Goal: Task Accomplishment & Management: Complete application form

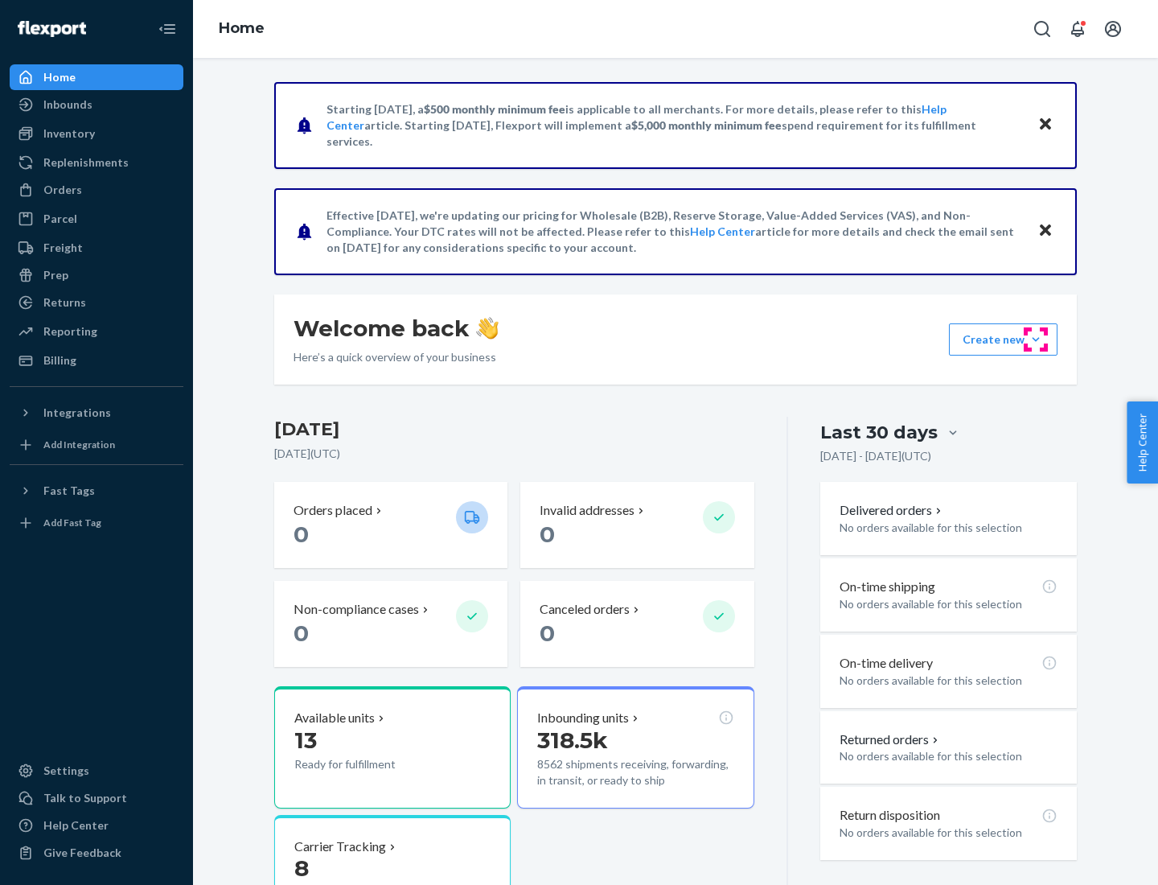
click at [1036, 339] on button "Create new Create new inbound Create new order Create new product" at bounding box center [1003, 339] width 109 height 32
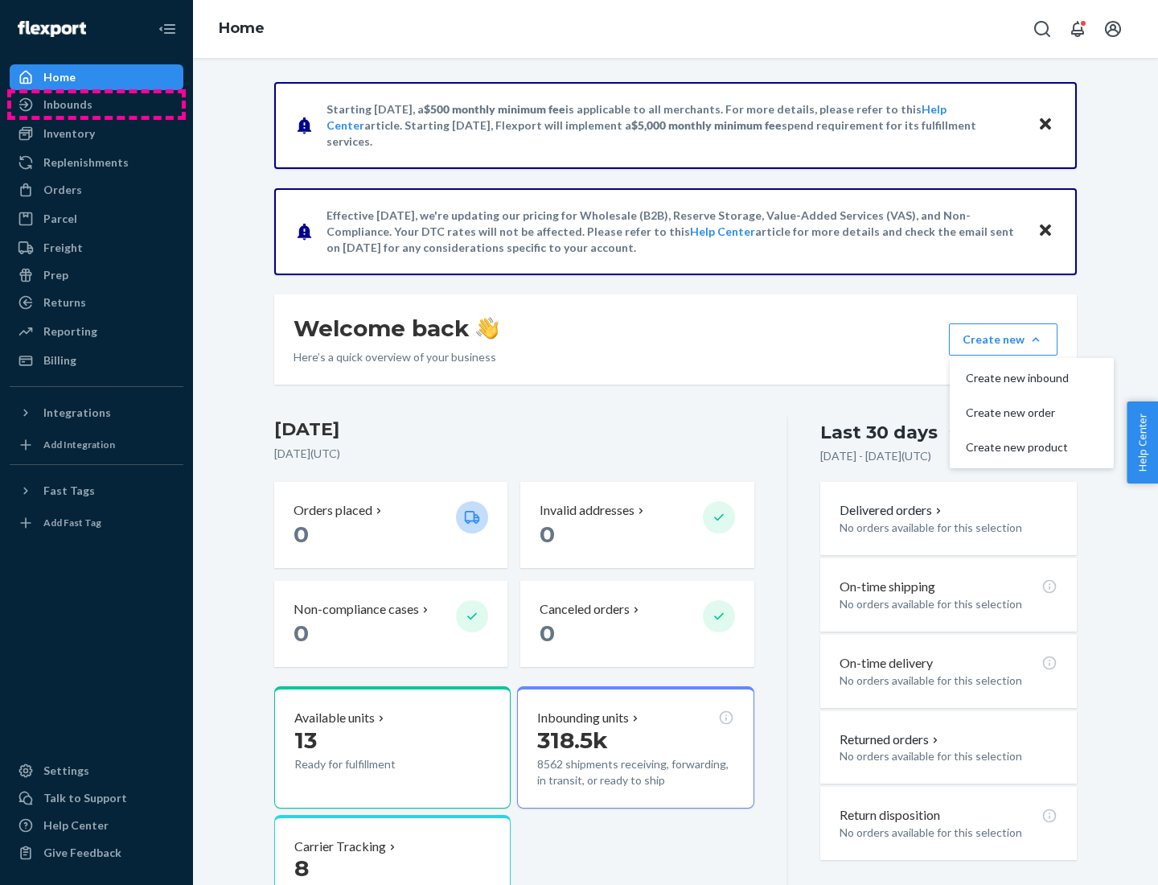
click at [96, 105] on div "Inbounds" at bounding box center [96, 104] width 170 height 23
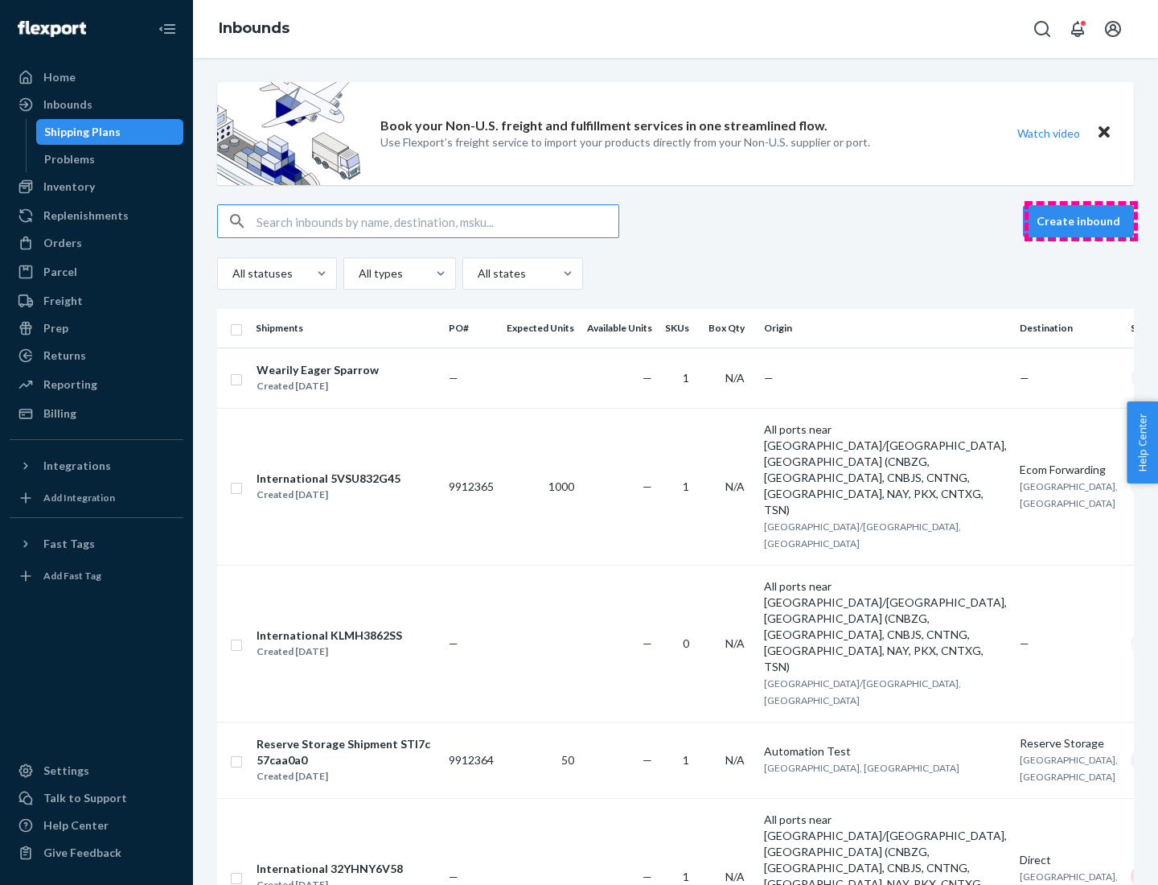
click at [1081, 221] on button "Create inbound" at bounding box center [1078, 221] width 111 height 32
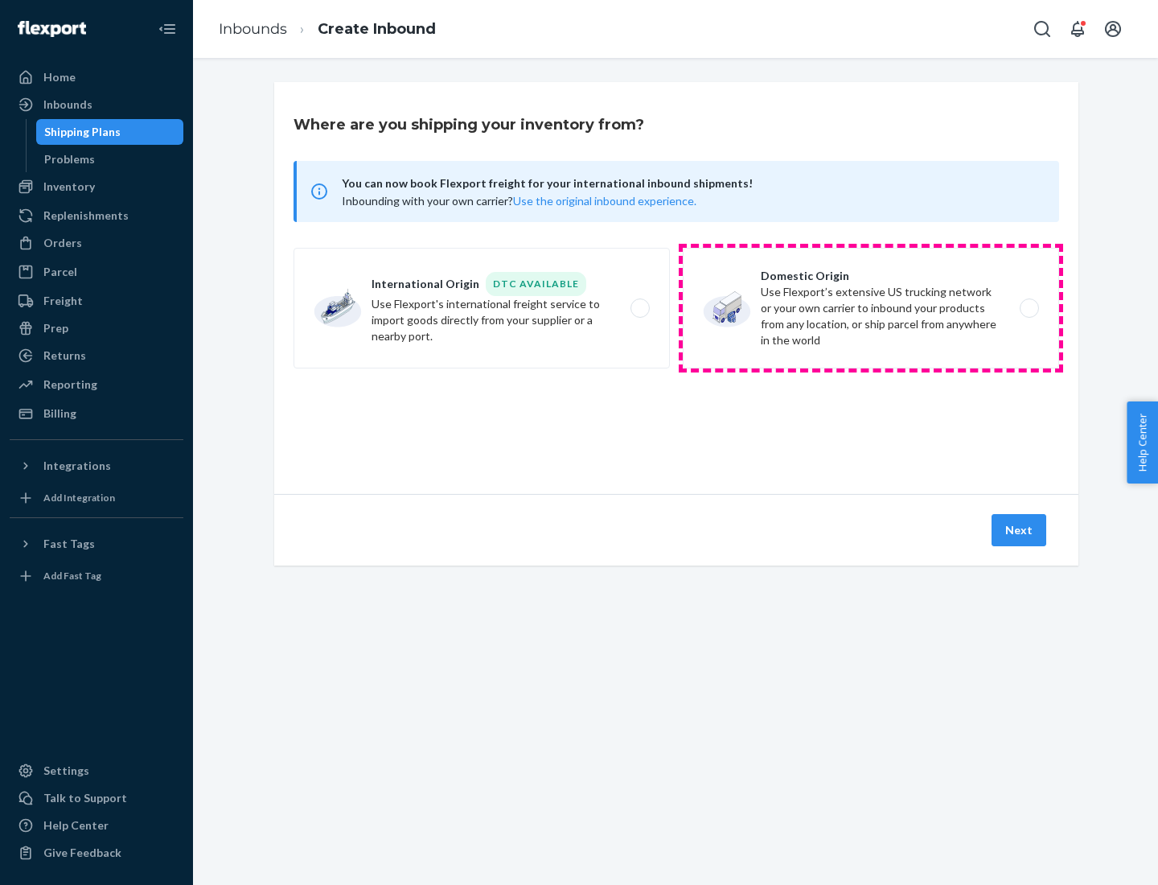
click at [871, 308] on label "Domestic Origin Use Flexport’s extensive US trucking network or your own carrie…" at bounding box center [871, 308] width 376 height 121
click at [1029, 308] on input "Domestic Origin Use Flexport’s extensive US trucking network or your own carrie…" at bounding box center [1034, 308] width 10 height 10
radio input "true"
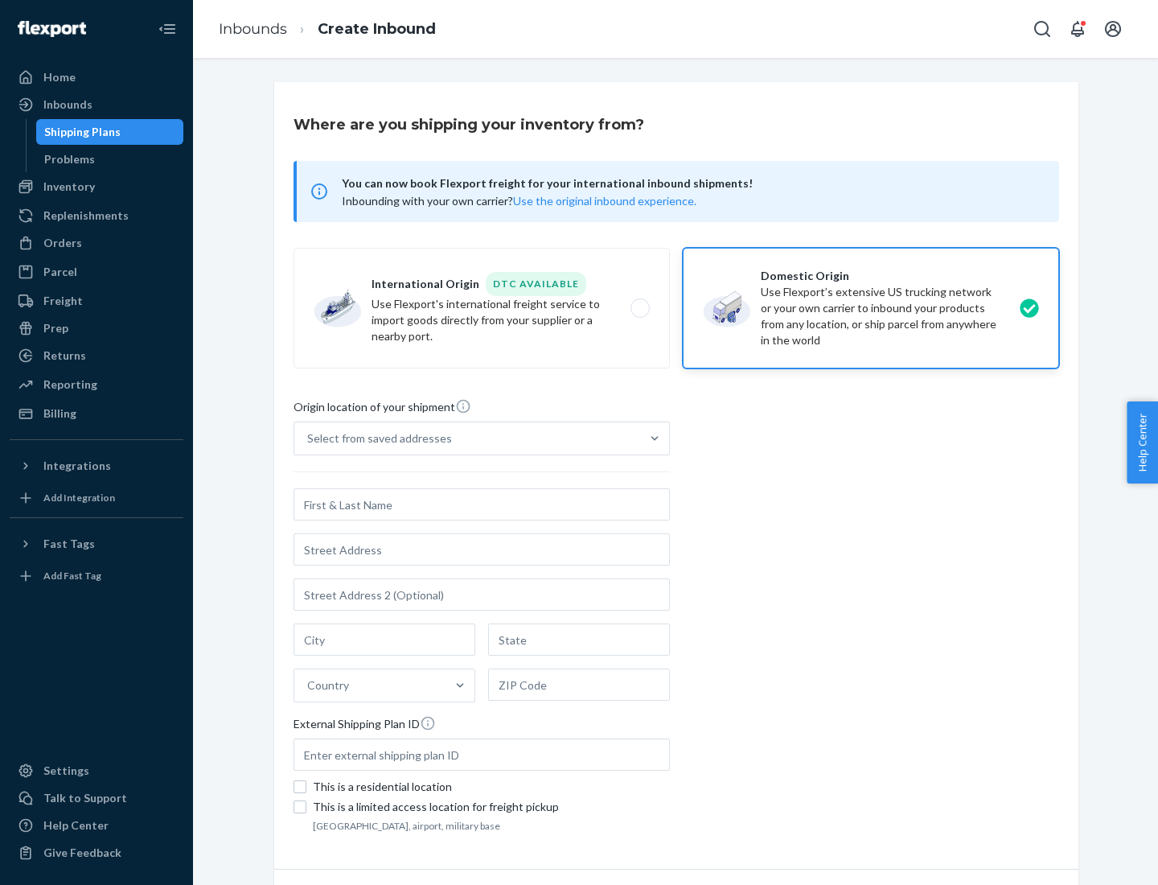
click at [376, 438] on div "Select from saved addresses" at bounding box center [379, 438] width 145 height 16
click at [309, 438] on input "Select from saved addresses" at bounding box center [308, 438] width 2 height 16
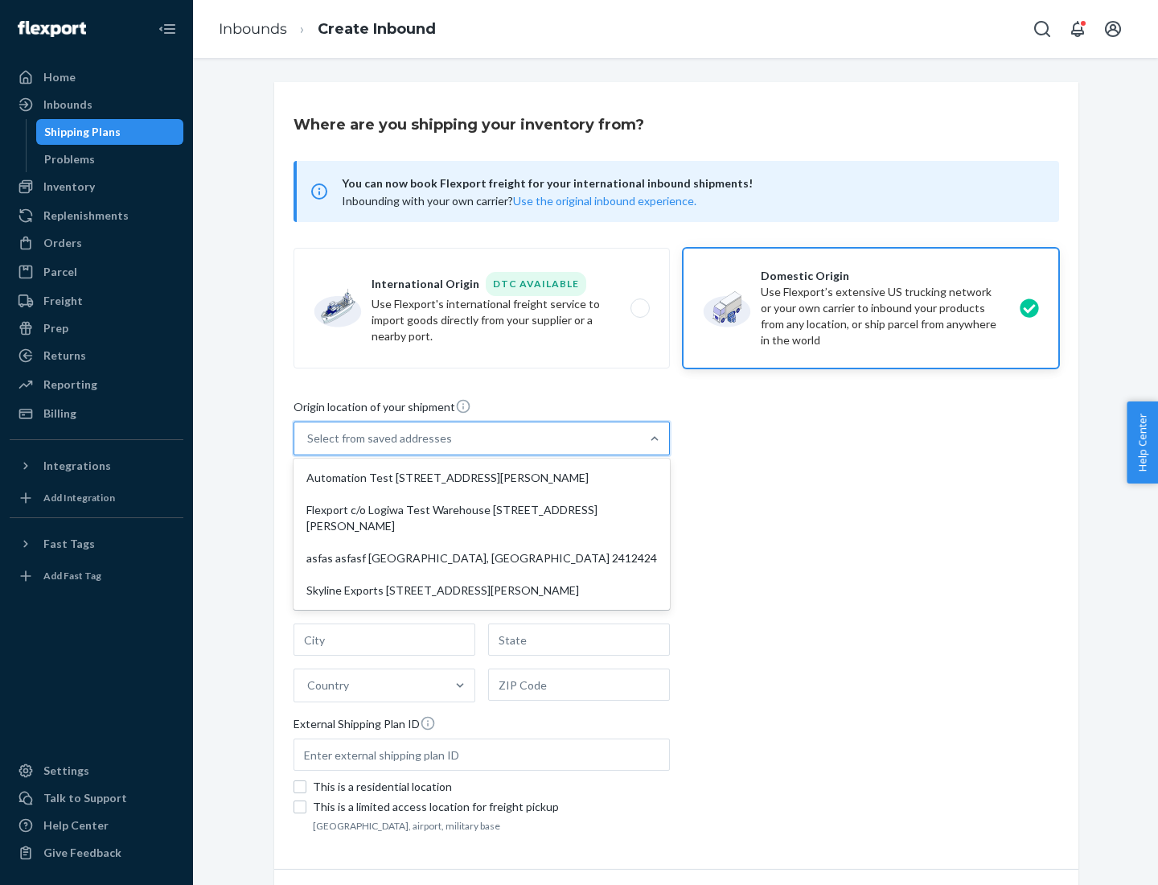
scroll to position [6, 0]
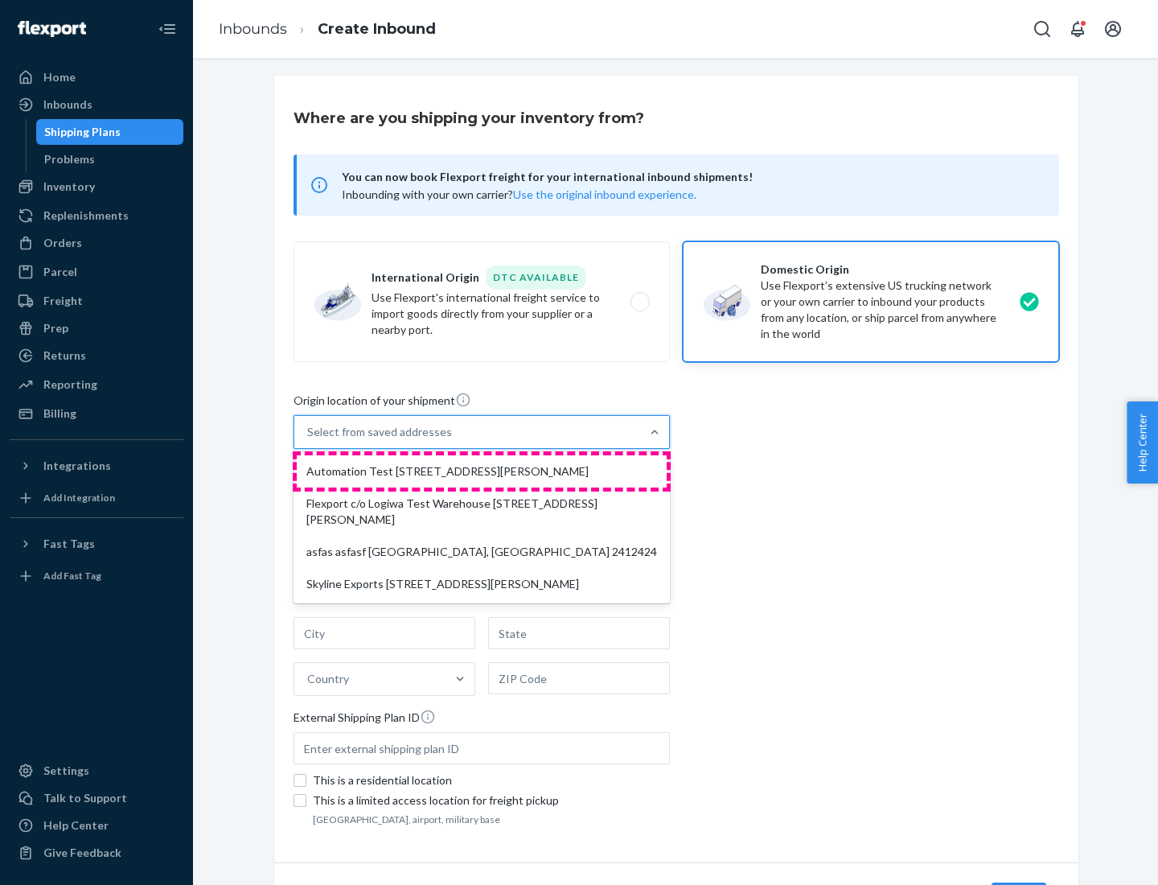
click at [482, 471] on div "Automation Test [STREET_ADDRESS][PERSON_NAME]" at bounding box center [482, 471] width 370 height 32
click at [309, 440] on input "option Automation Test [STREET_ADDRESS][PERSON_NAME] focused, 1 of 4. 4 results…" at bounding box center [308, 432] width 2 height 16
type input "Automation Test"
type input "9th Floor"
type input "[GEOGRAPHIC_DATA]"
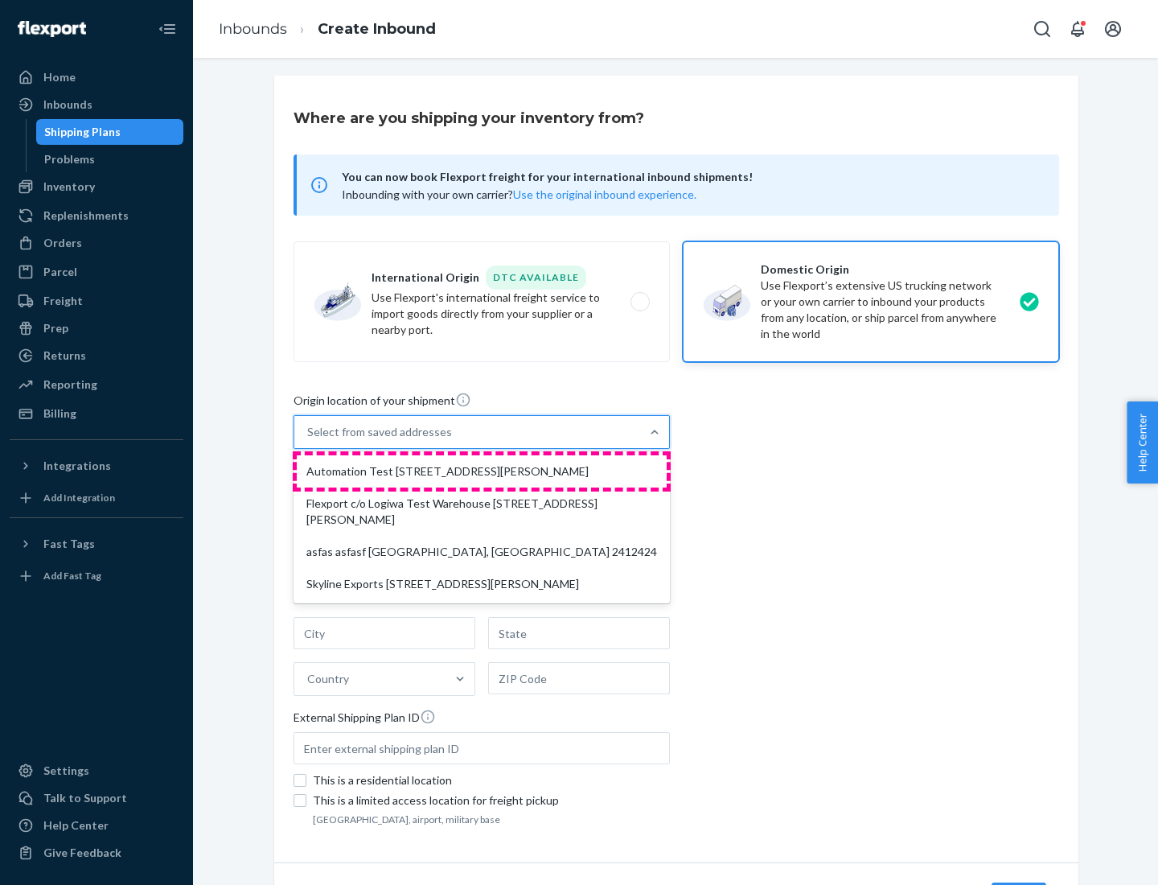
type input "CA"
type input "94104"
type input "[STREET_ADDRESS][PERSON_NAME]"
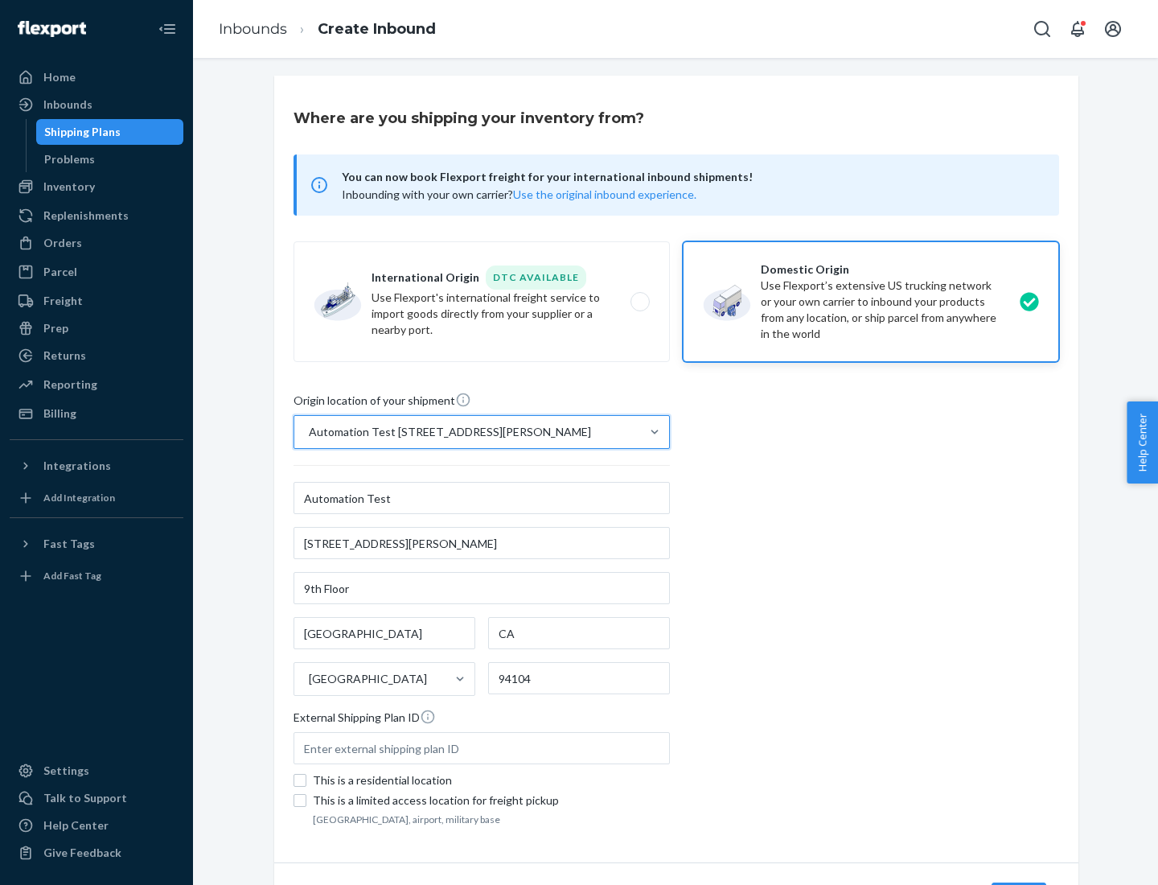
scroll to position [94, 0]
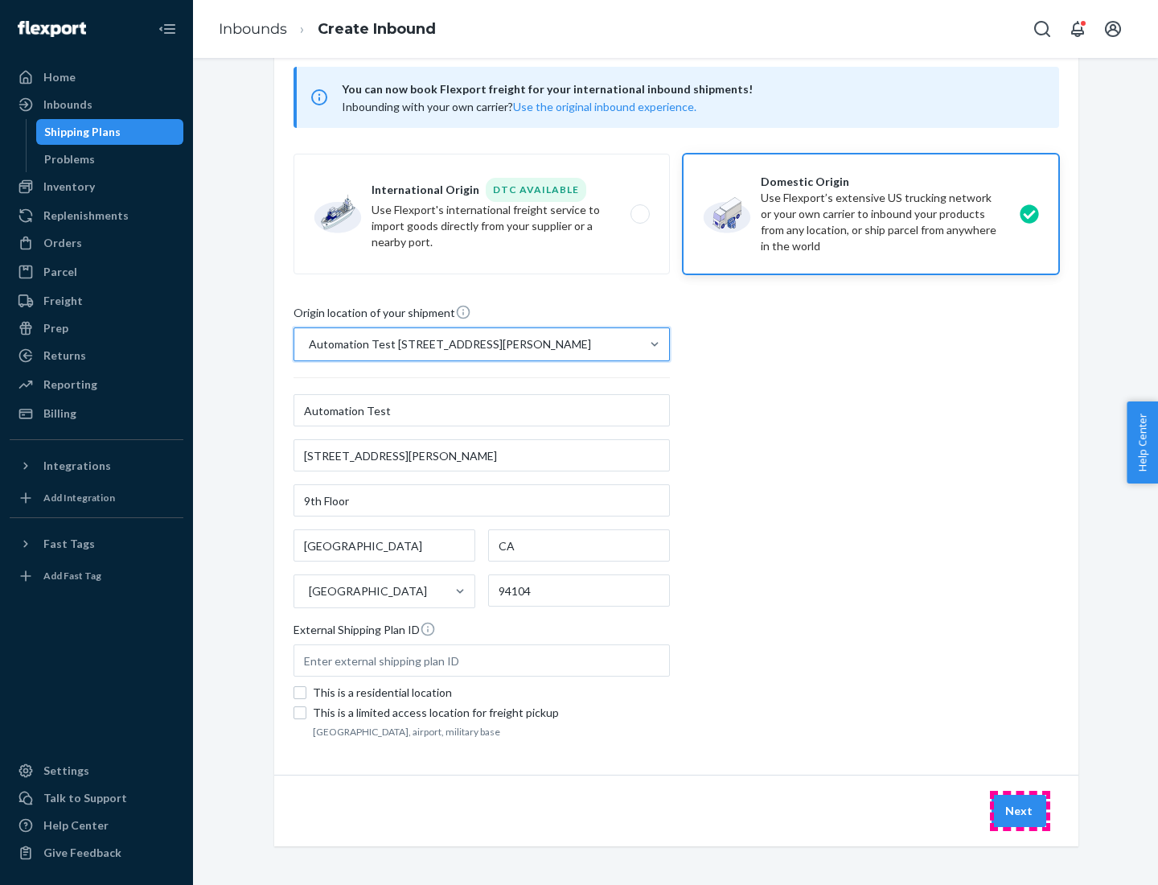
click at [1020, 811] on button "Next" at bounding box center [1019, 810] width 55 height 32
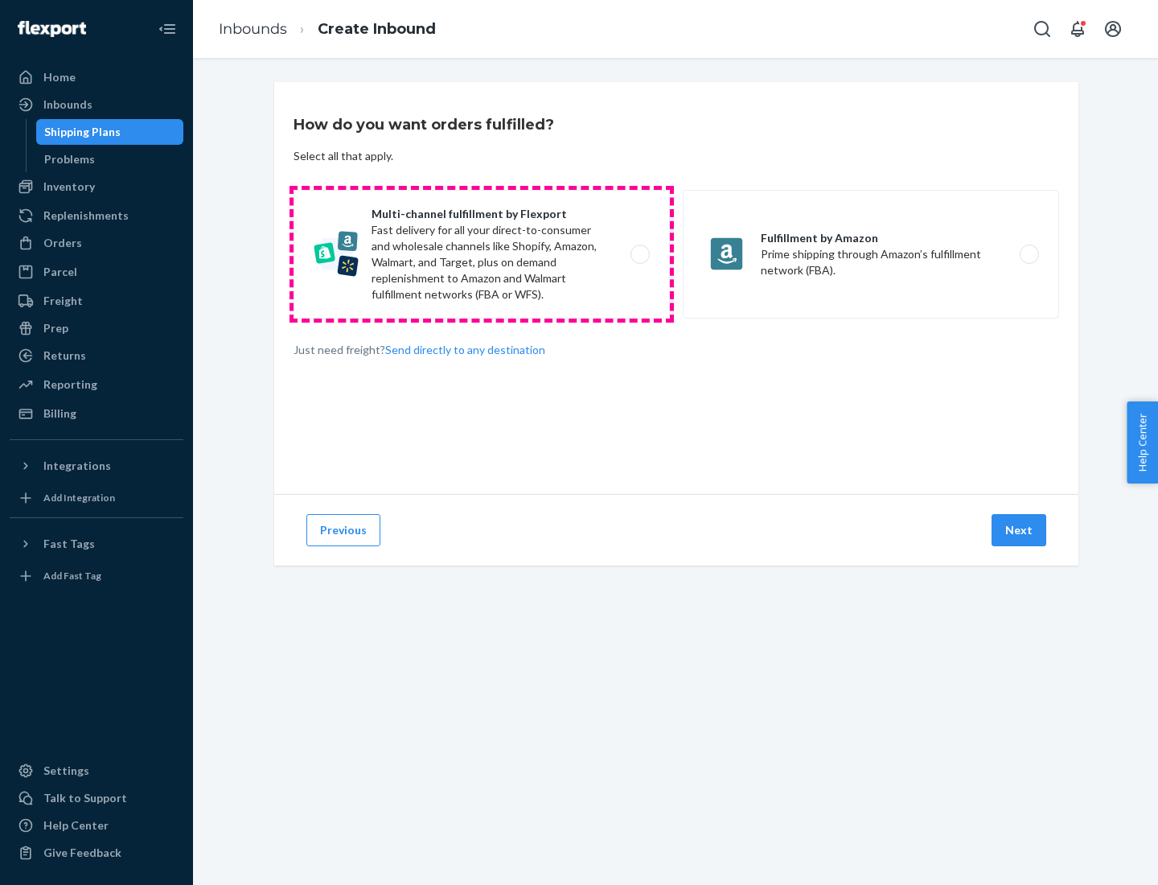
click at [482, 254] on label "Multi-channel fulfillment by Flexport Fast delivery for all your direct-to-cons…" at bounding box center [482, 254] width 376 height 129
click at [639, 254] on input "Multi-channel fulfillment by Flexport Fast delivery for all your direct-to-cons…" at bounding box center [644, 254] width 10 height 10
radio input "true"
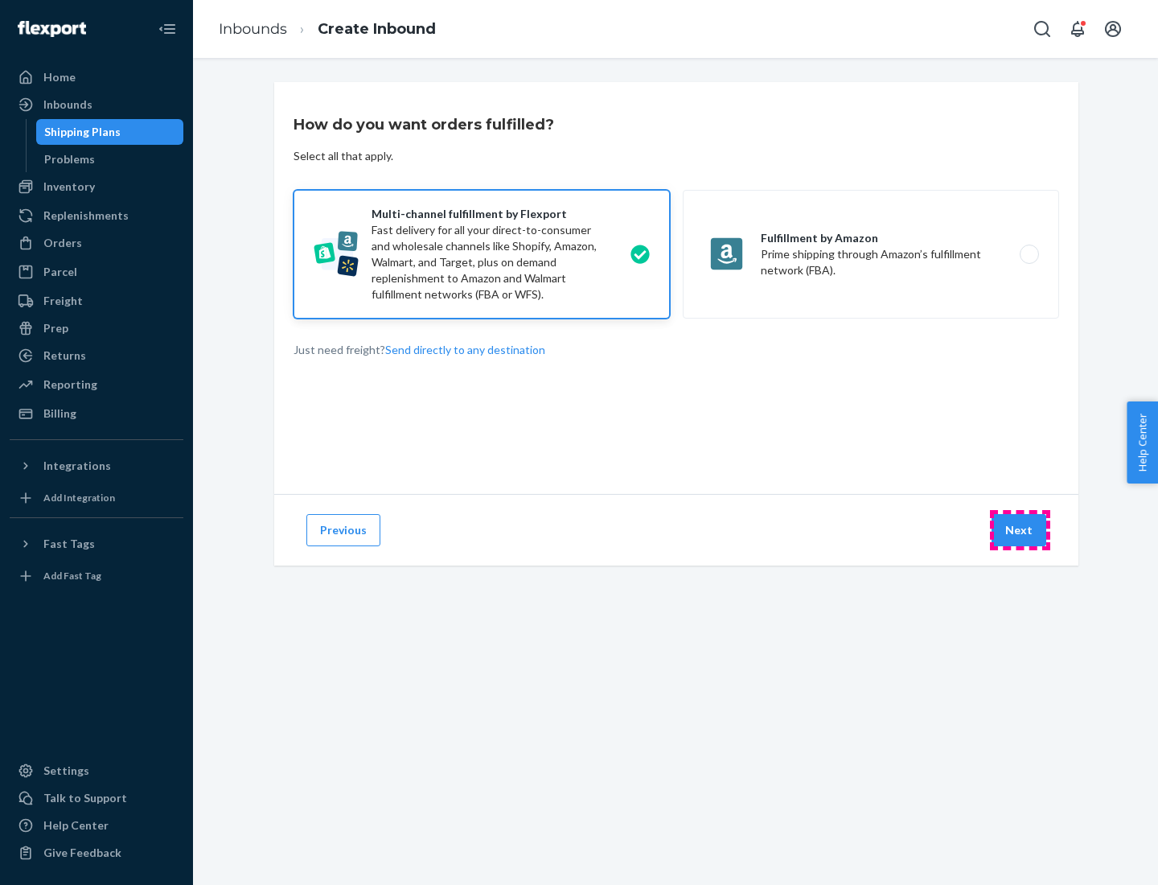
click at [1020, 530] on button "Next" at bounding box center [1019, 530] width 55 height 32
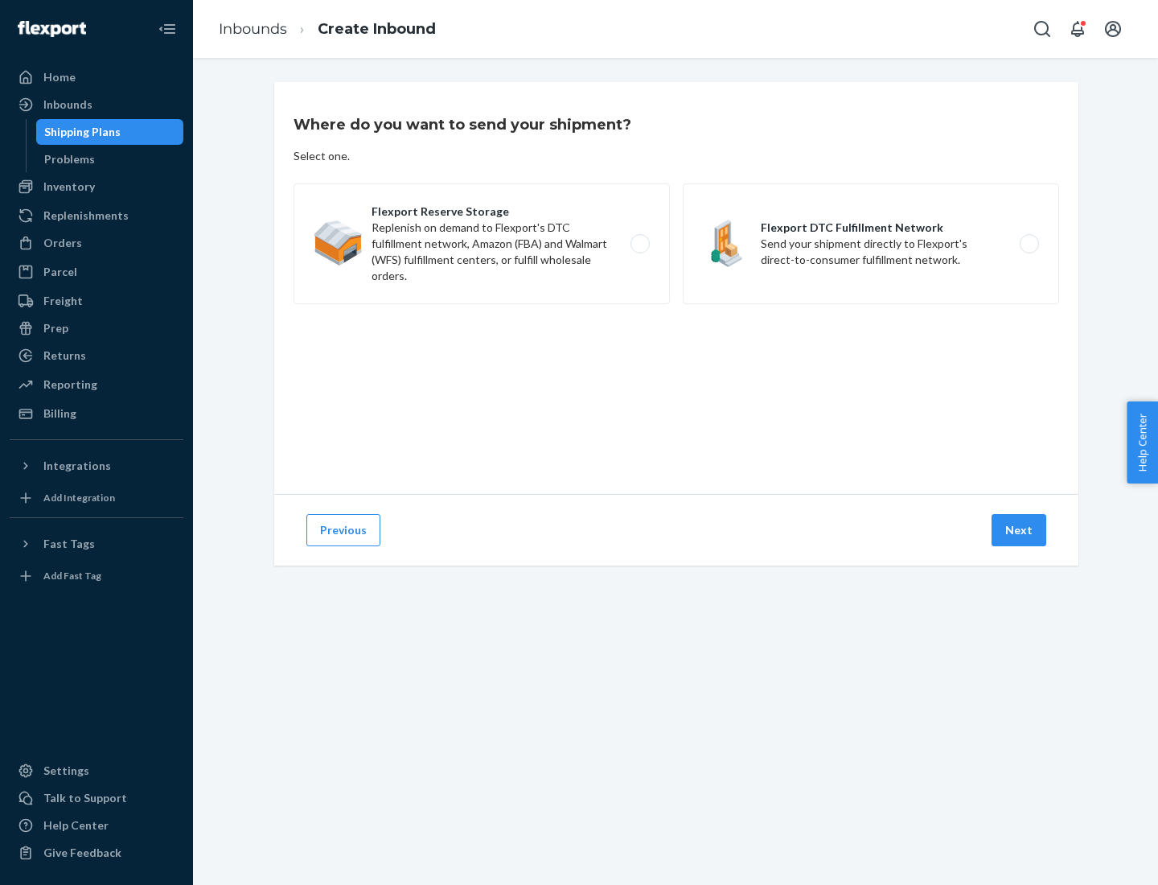
click at [871, 244] on label "Flexport DTC Fulfillment Network Send your shipment directly to Flexport's dire…" at bounding box center [871, 243] width 376 height 121
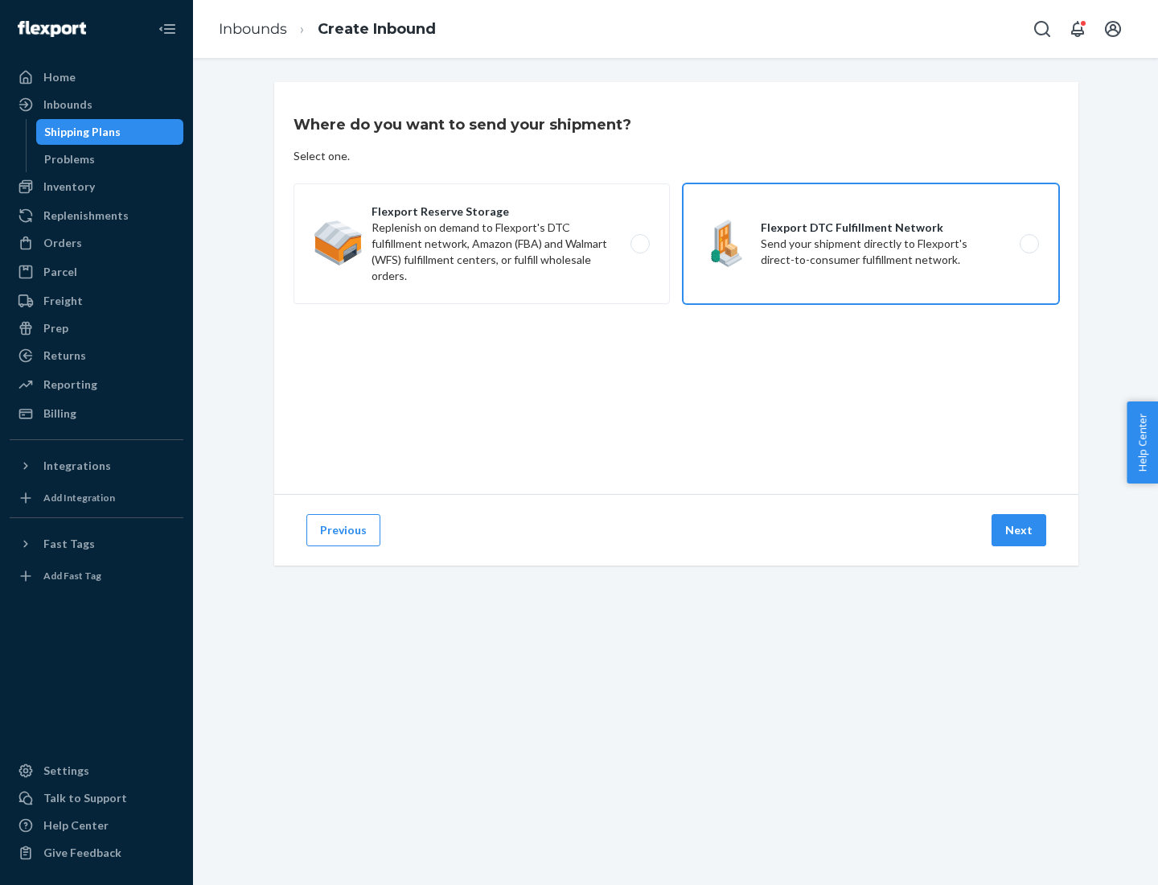
click at [1029, 244] on input "Flexport DTC Fulfillment Network Send your shipment directly to Flexport's dire…" at bounding box center [1034, 244] width 10 height 10
radio input "true"
click at [1020, 530] on button "Next" at bounding box center [1019, 530] width 55 height 32
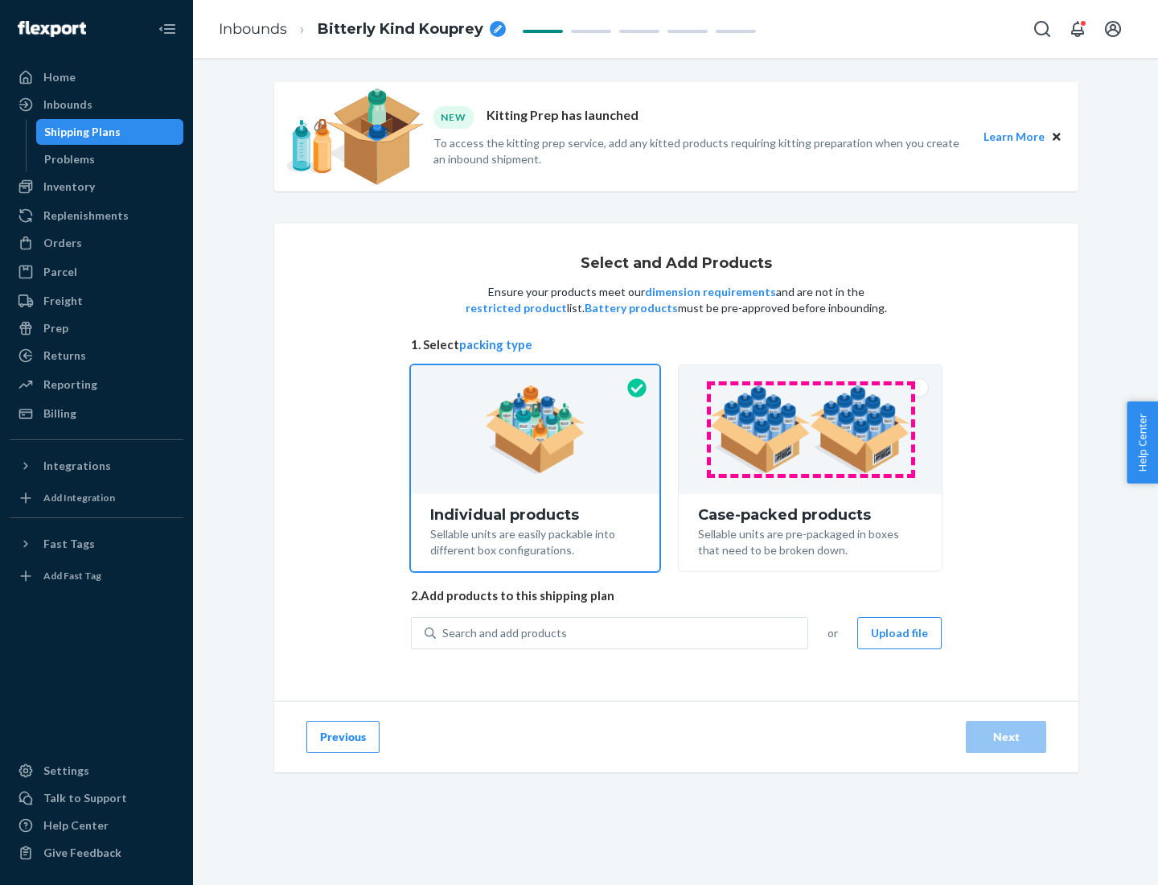
click at [811, 429] on img at bounding box center [810, 429] width 200 height 88
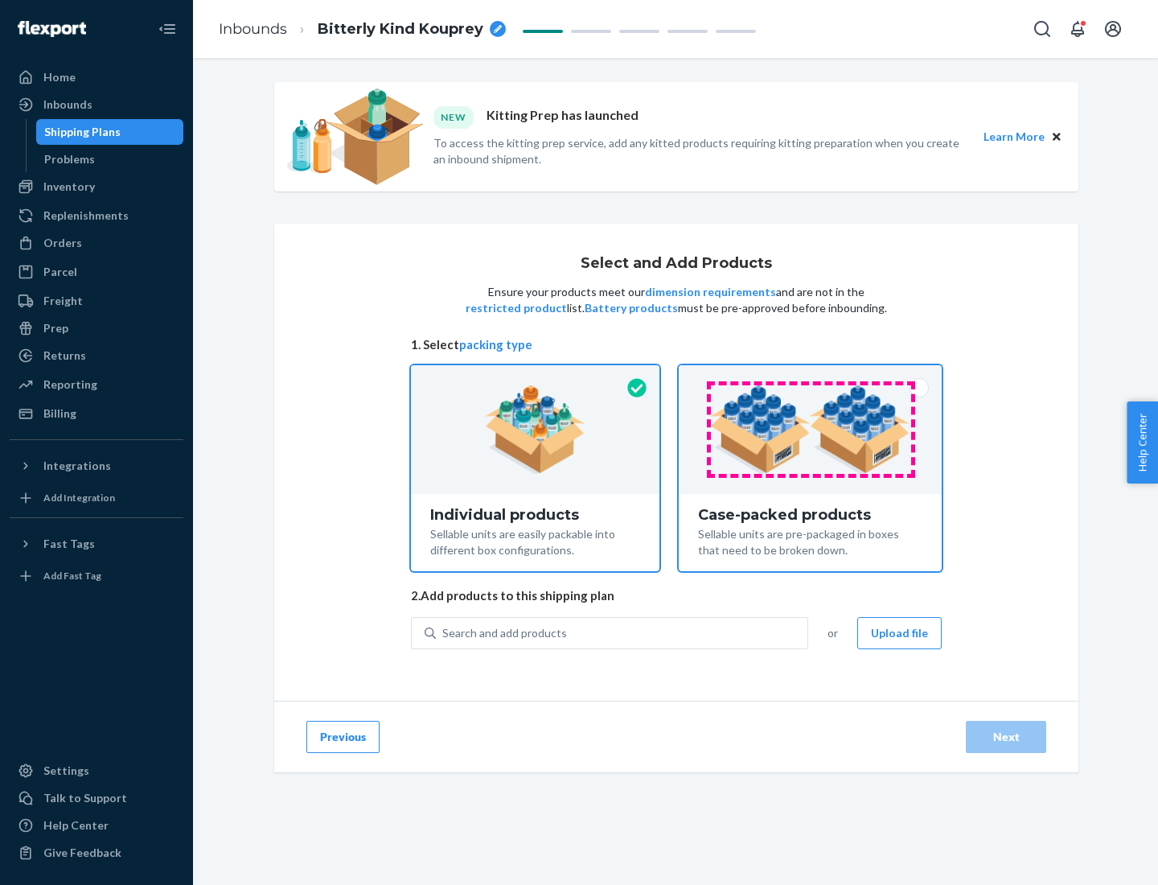
click at [811, 376] on input "Case-packed products Sellable units are pre-packaged in boxes that need to be b…" at bounding box center [810, 370] width 10 height 10
radio input "true"
radio input "false"
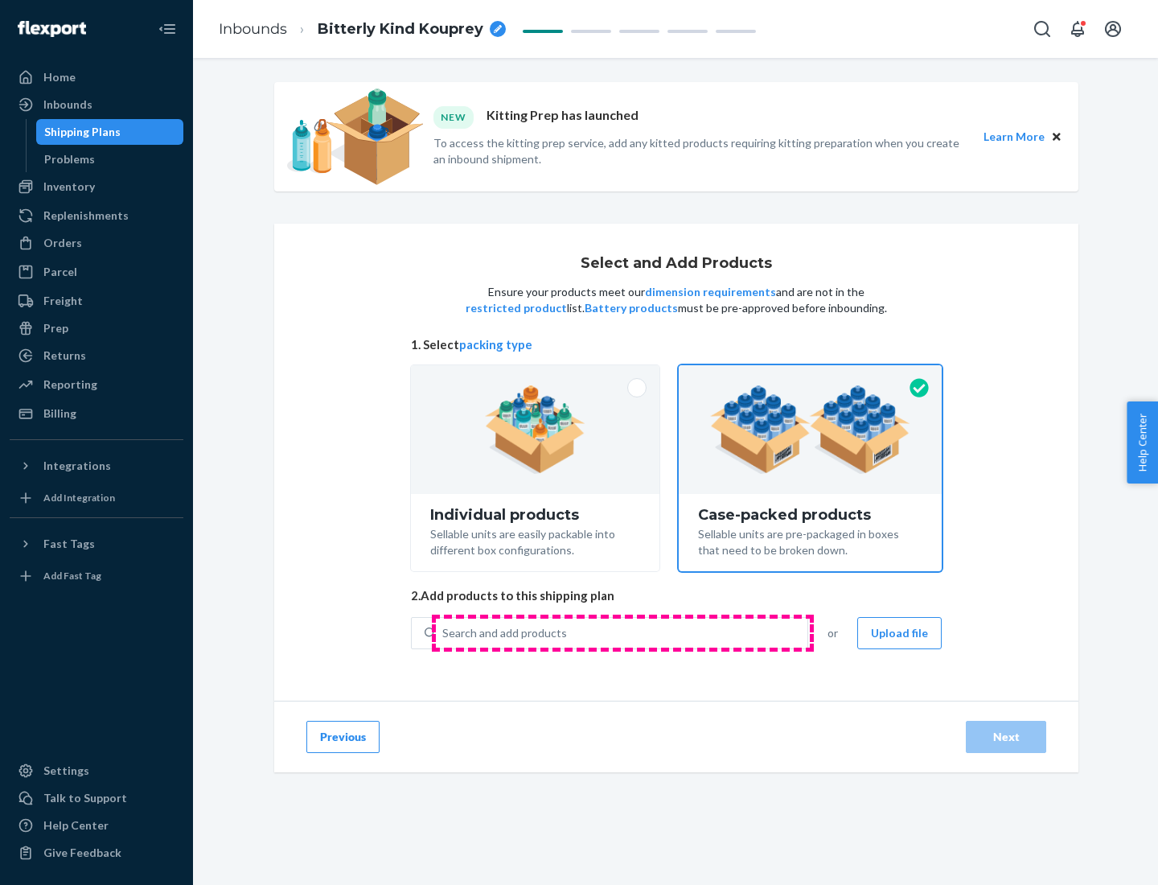
click at [622, 632] on div "Search and add products" at bounding box center [622, 632] width 372 height 29
click at [444, 632] on input "Search and add products" at bounding box center [443, 633] width 2 height 16
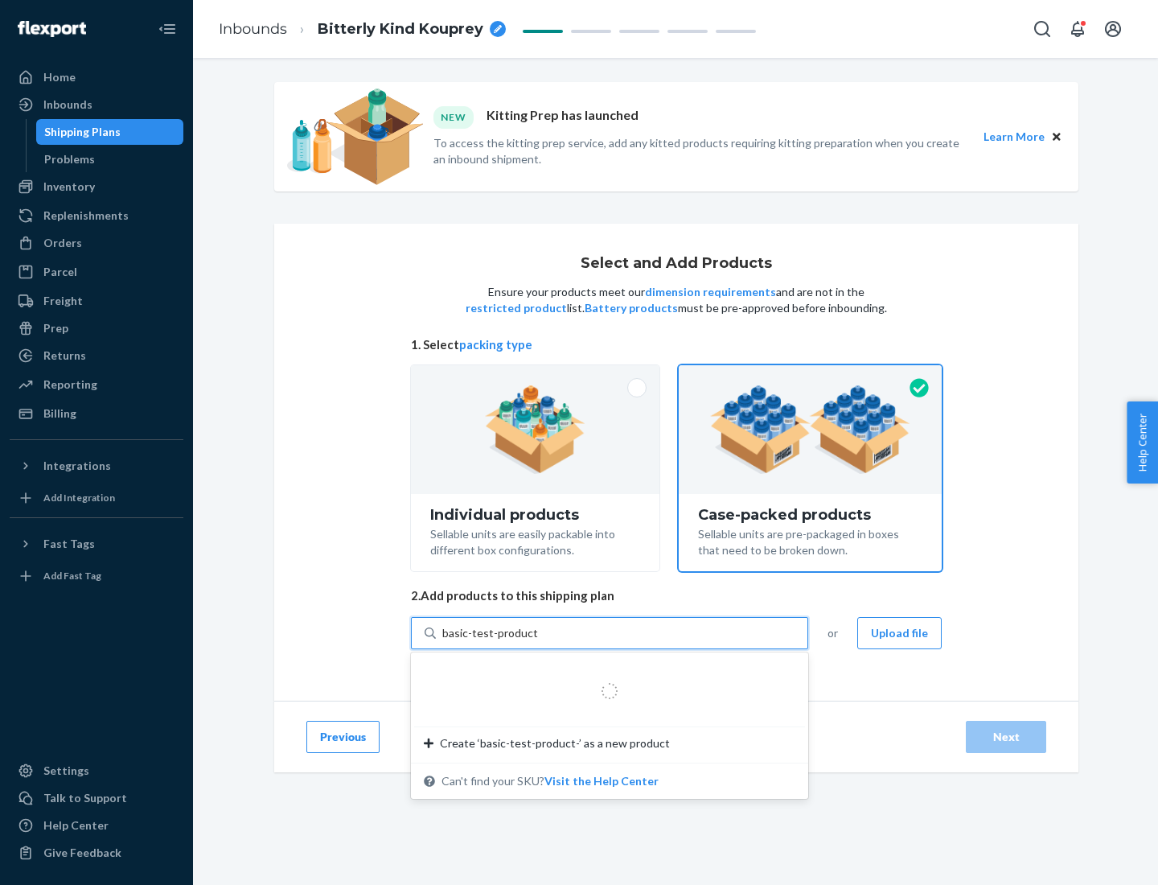
type input "basic-test-product-1"
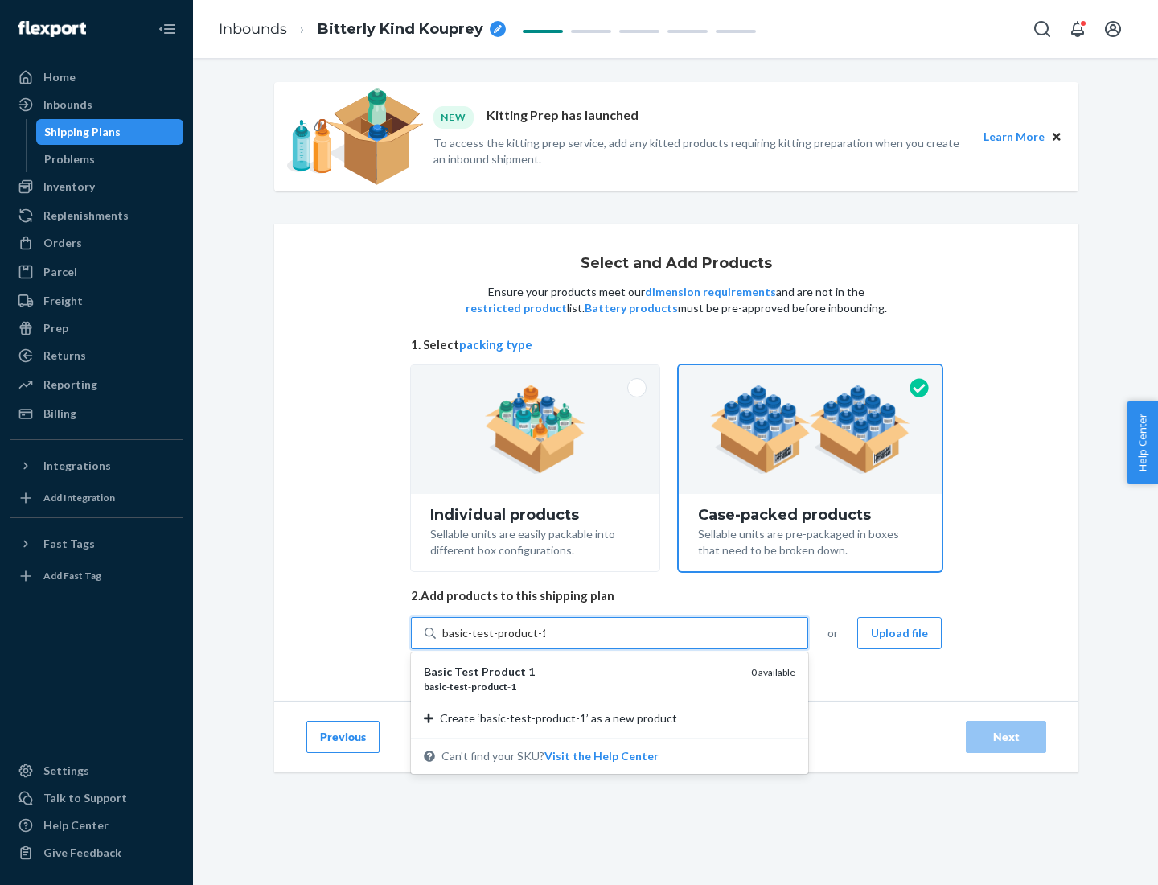
click at [581, 686] on div "basic - test - product - 1" at bounding box center [581, 687] width 314 height 14
click at [545, 641] on input "basic-test-product-1" at bounding box center [493, 633] width 103 height 16
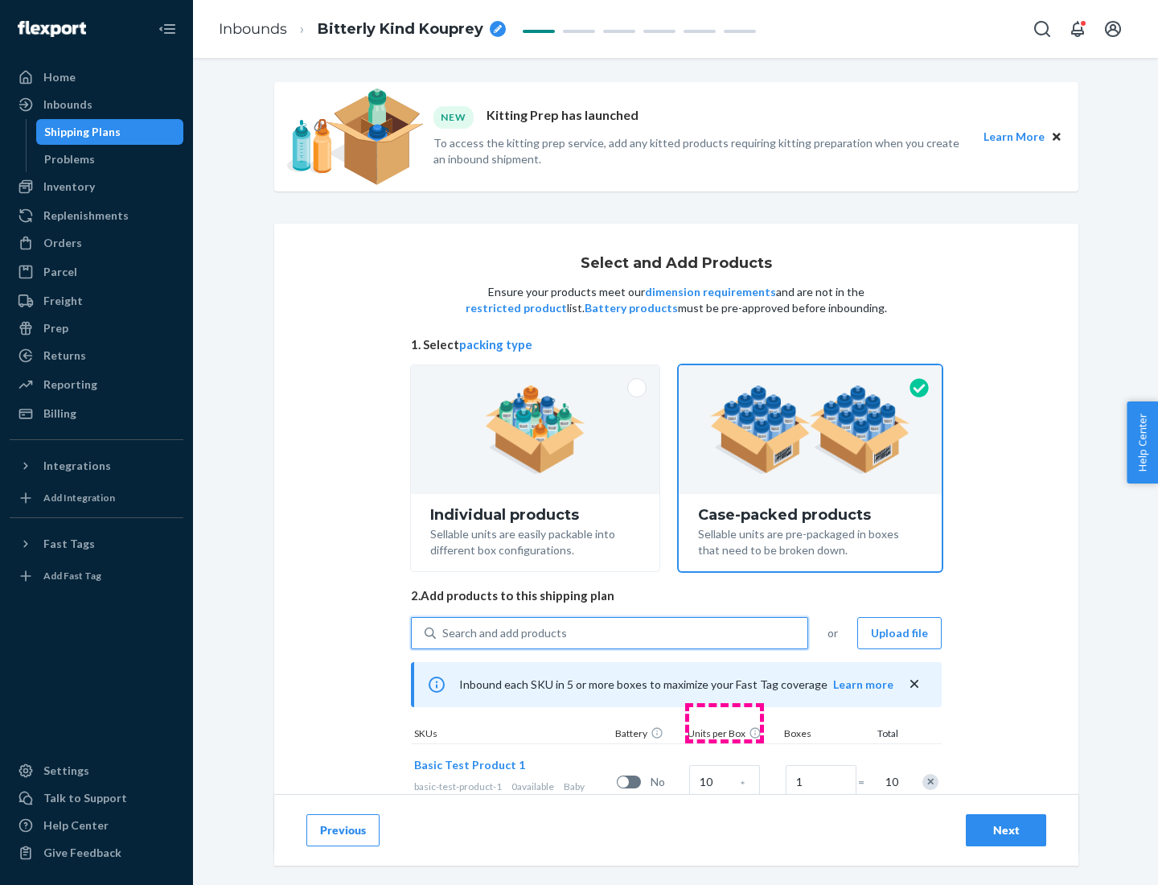
scroll to position [58, 0]
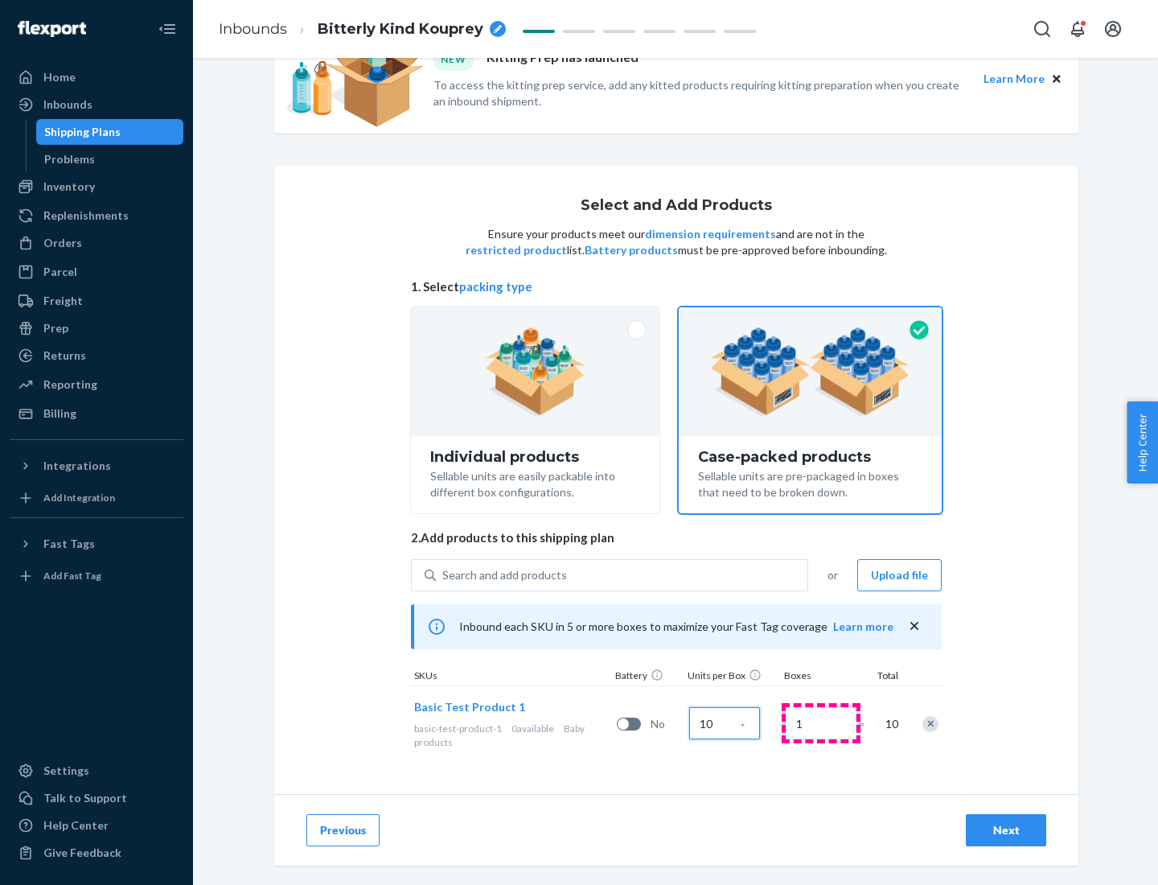
type input "10"
type input "7"
click at [1006, 830] on div "Next" at bounding box center [1005, 830] width 53 height 16
radio input "true"
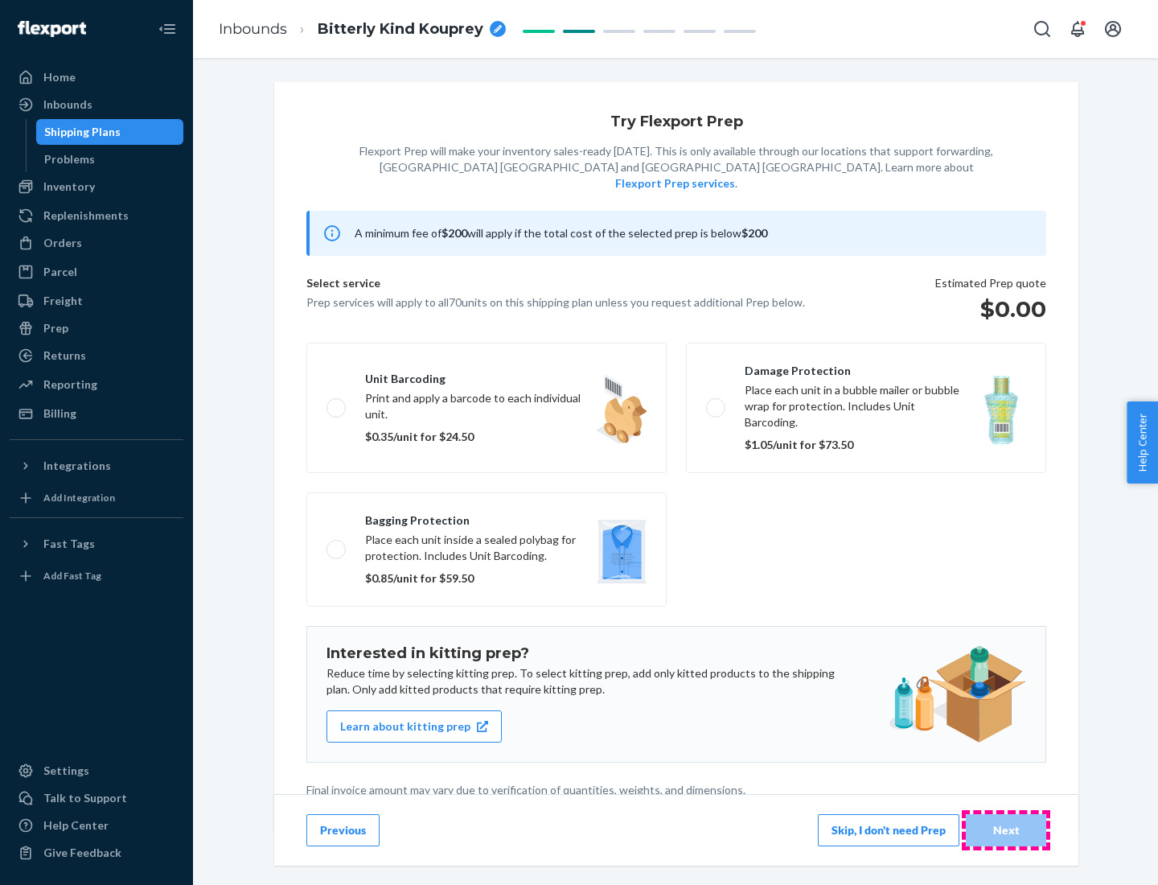
scroll to position [4, 0]
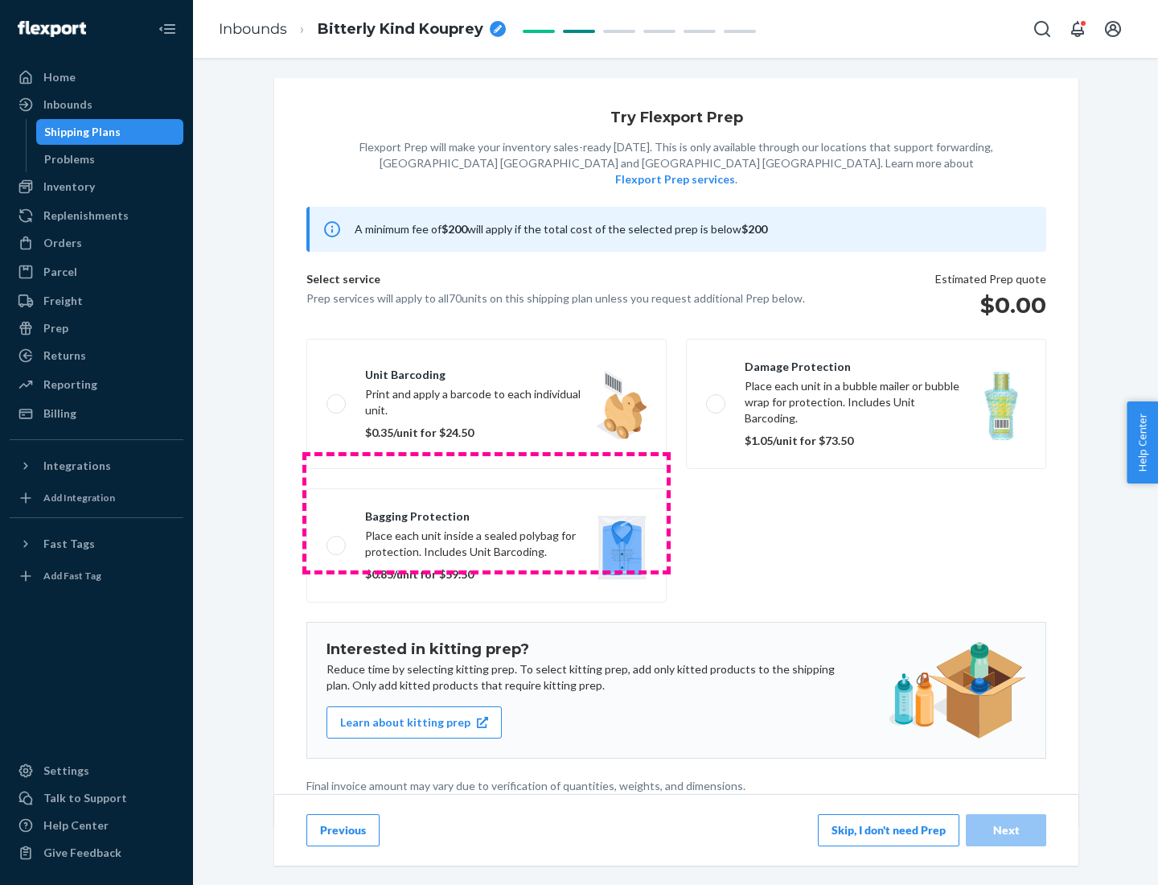
click at [487, 512] on label "Bagging protection Place each unit inside a sealed polybag for protection. Incl…" at bounding box center [486, 545] width 360 height 114
click at [337, 540] on input "Bagging protection Place each unit inside a sealed polybag for protection. Incl…" at bounding box center [331, 545] width 10 height 10
checkbox input "true"
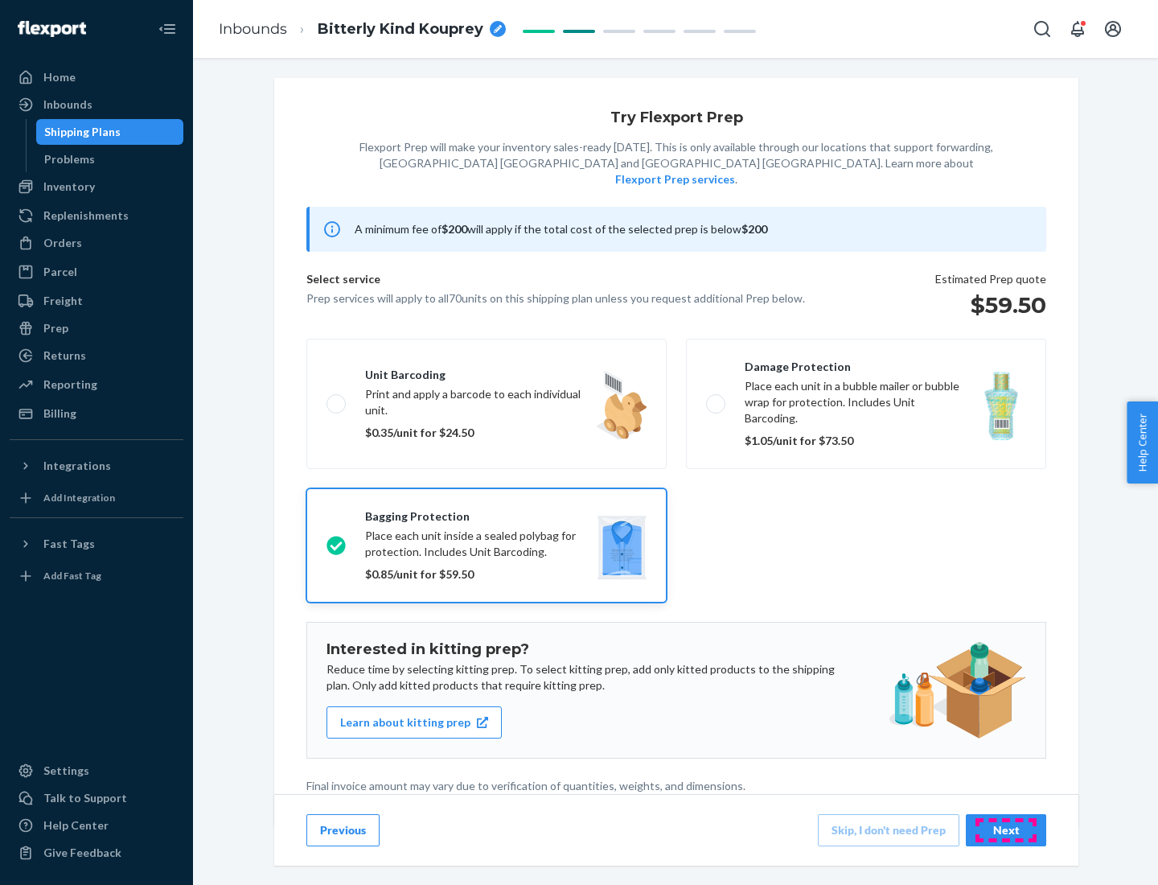
click at [1006, 829] on div "Next" at bounding box center [1005, 830] width 53 height 16
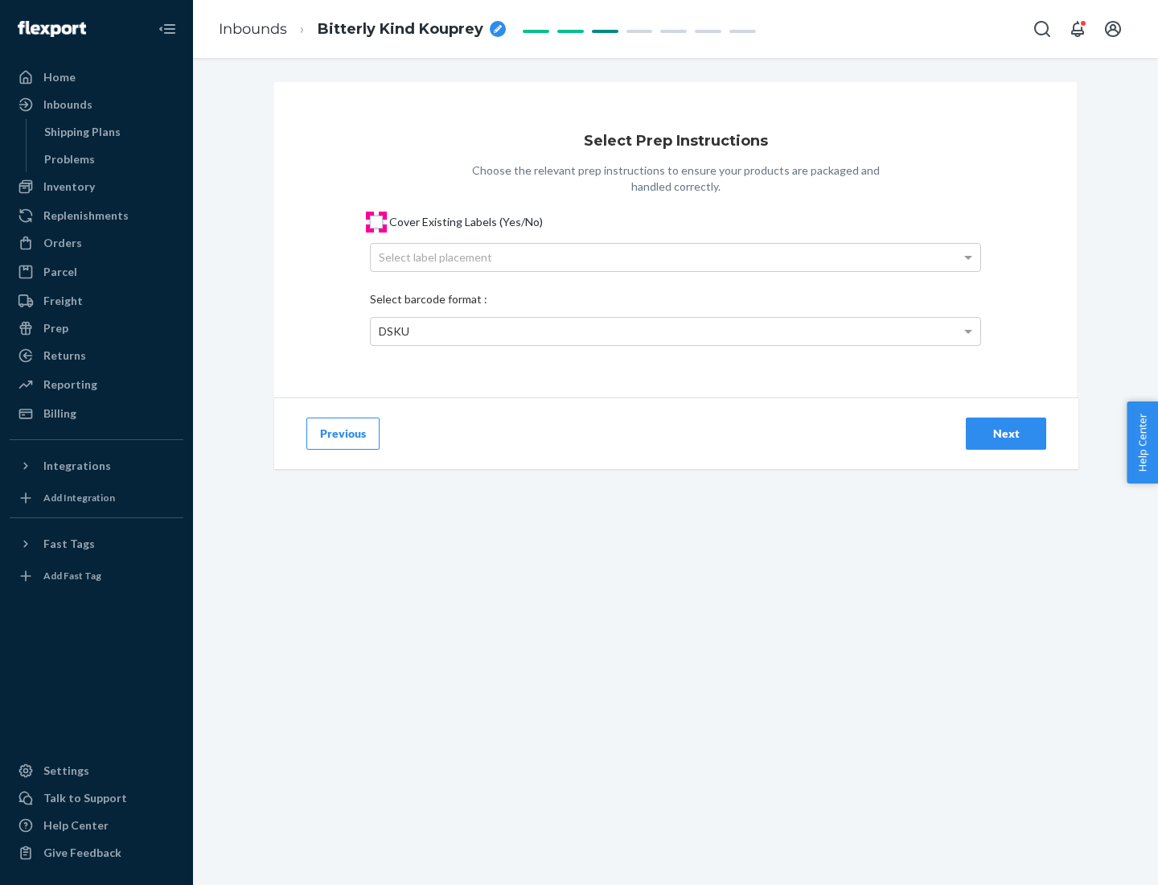
click at [376, 221] on input "Cover Existing Labels (Yes/No)" at bounding box center [376, 222] width 13 height 13
checkbox input "true"
click at [675, 257] on div "Select label placement" at bounding box center [676, 257] width 610 height 27
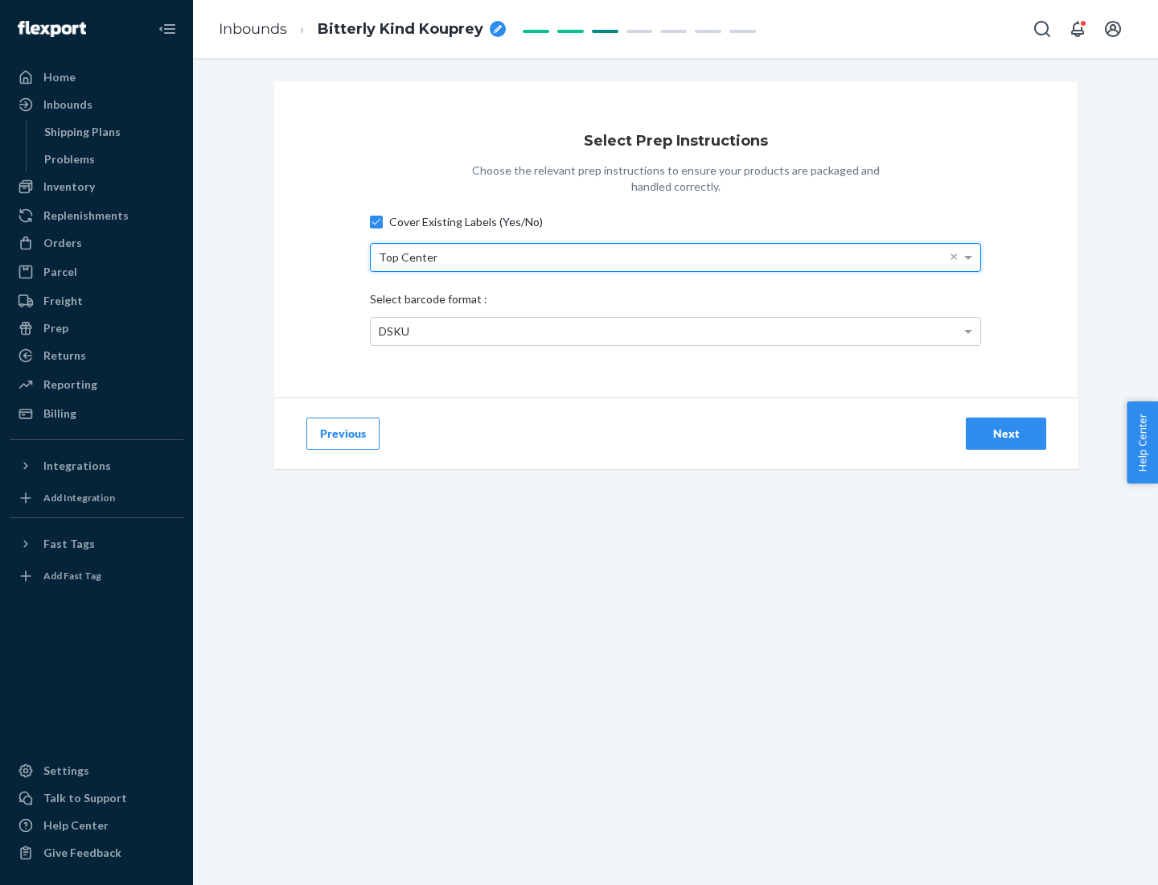
click at [675, 331] on div "DSKU" at bounding box center [676, 331] width 610 height 27
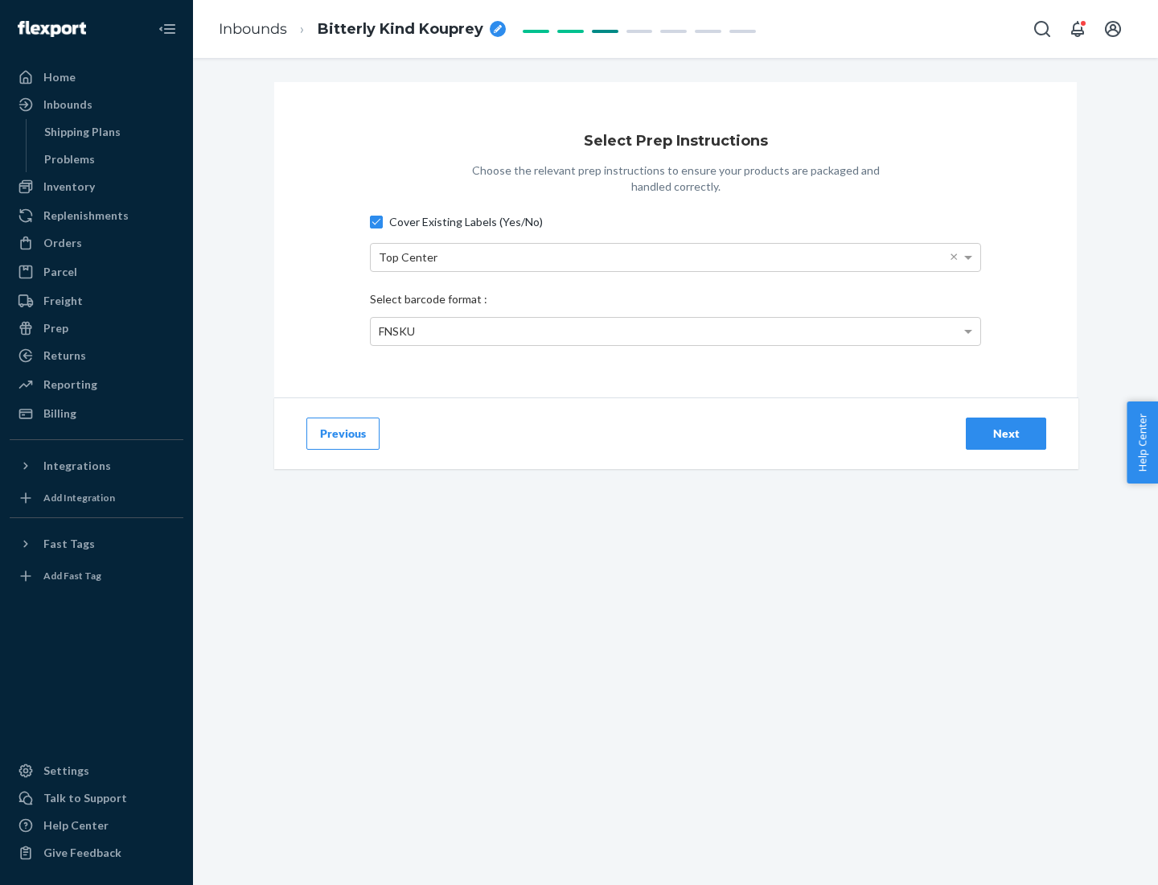
click at [1006, 433] on div "Next" at bounding box center [1005, 433] width 53 height 16
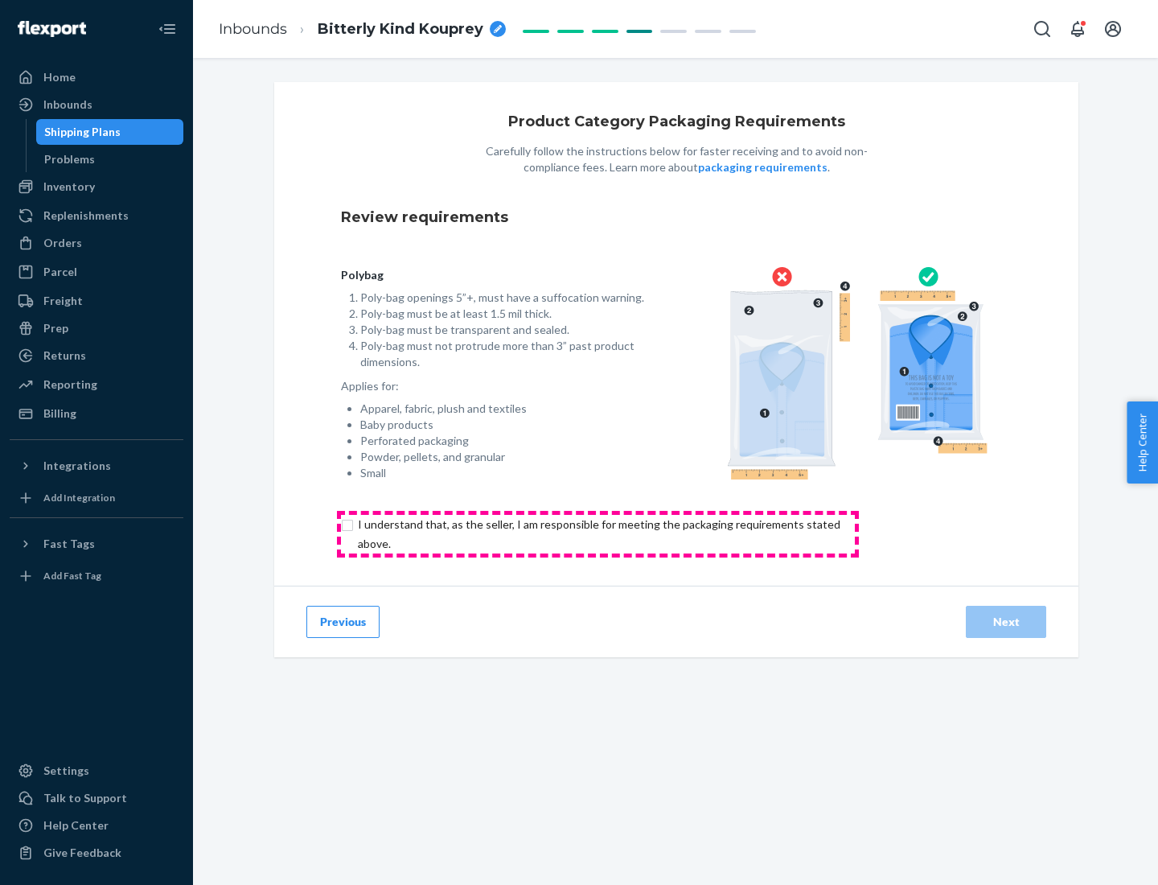
click at [597, 533] on input "checkbox" at bounding box center [608, 534] width 535 height 39
checkbox input "true"
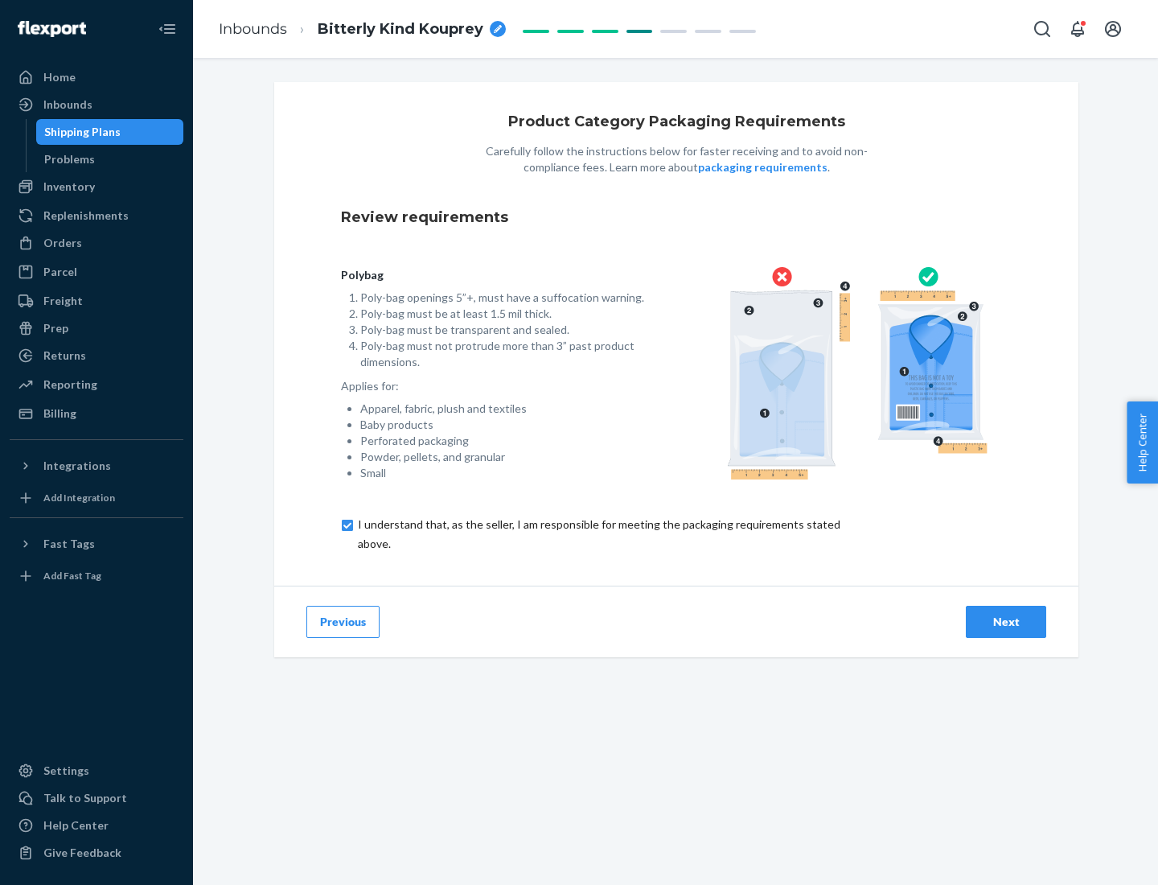
click at [1006, 621] on div "Next" at bounding box center [1005, 622] width 53 height 16
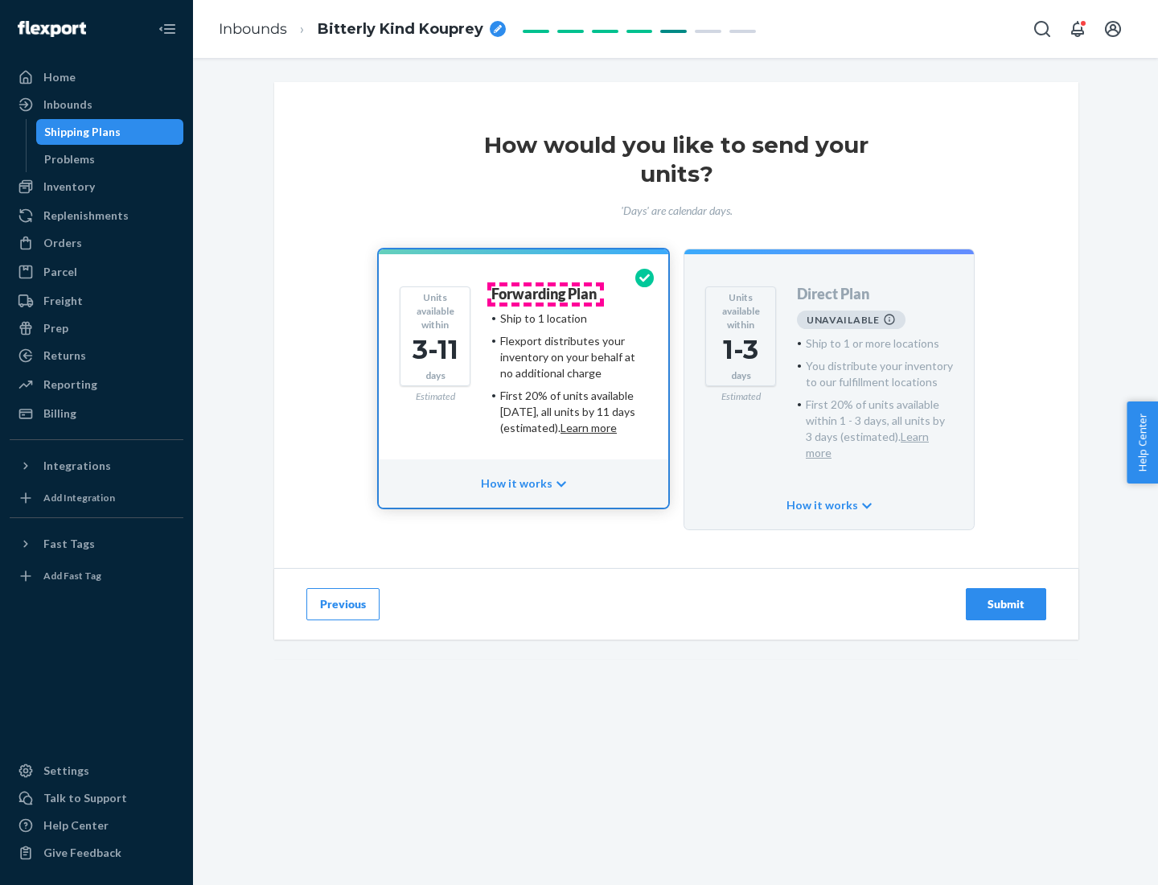
click at [545, 294] on h4 "Forwarding Plan" at bounding box center [543, 294] width 105 height 16
click at [1006, 596] on div "Submit" at bounding box center [1005, 604] width 53 height 16
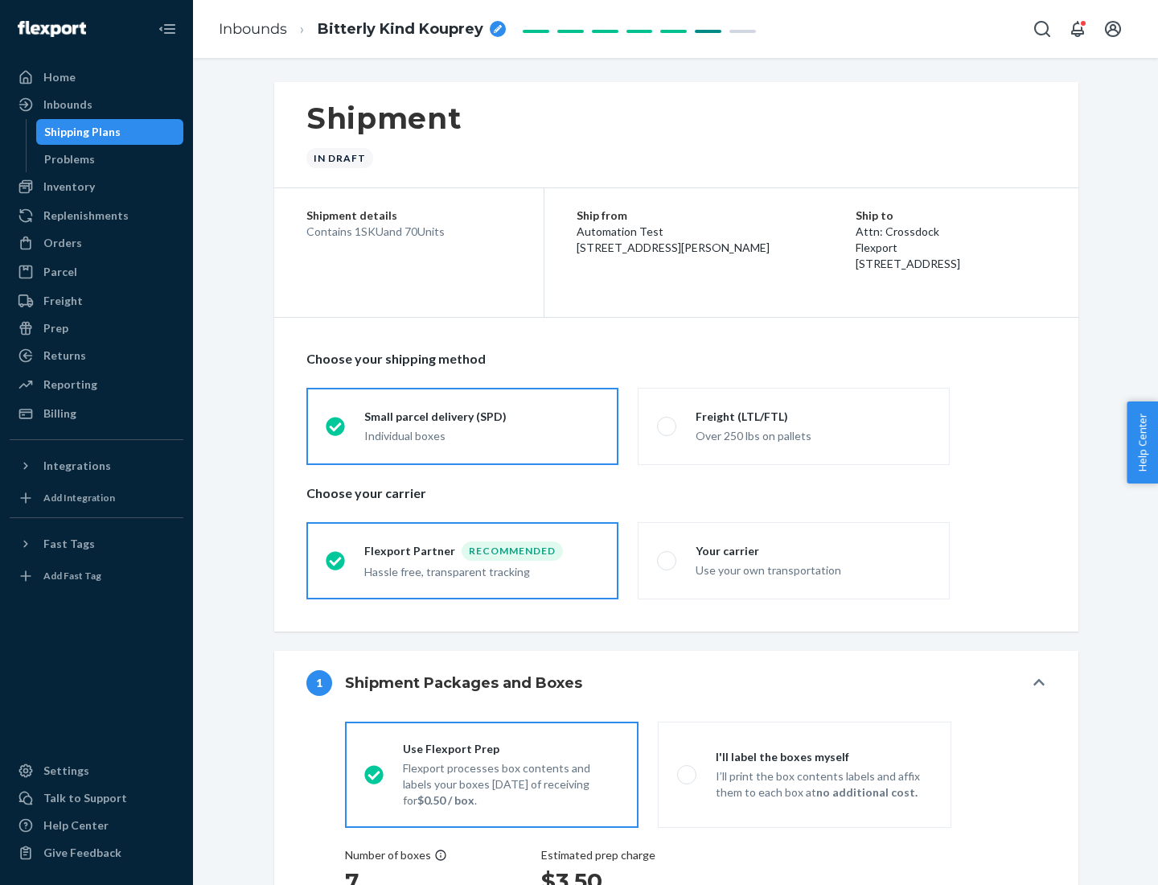
radio input "true"
radio input "false"
radio input "true"
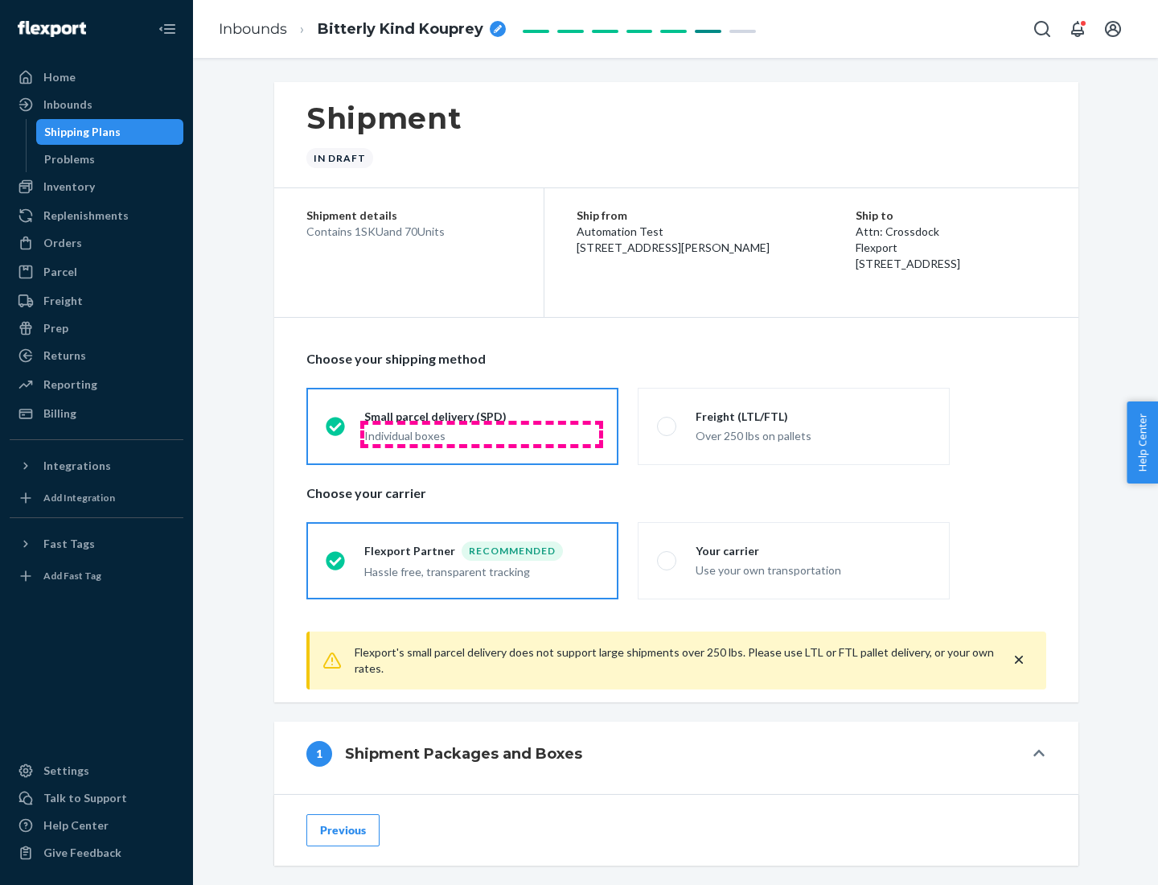
click at [482, 433] on div "Individual boxes" at bounding box center [481, 436] width 235 height 16
click at [336, 431] on input "Small parcel delivery (SPD) Individual boxes" at bounding box center [331, 426] width 10 height 10
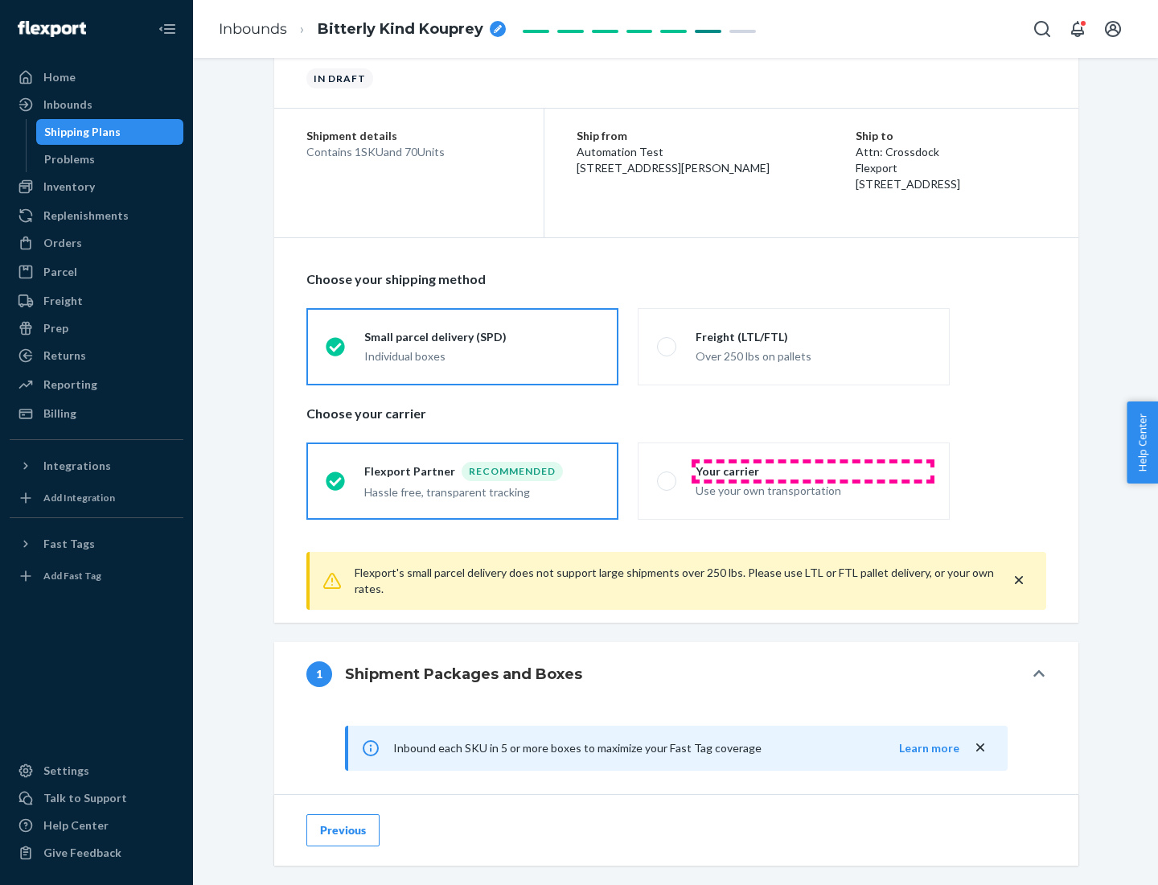
click at [813, 470] on div "Your carrier" at bounding box center [813, 471] width 235 height 16
click at [667, 475] on input "Your carrier Use your own transportation" at bounding box center [662, 480] width 10 height 10
radio input "true"
radio input "false"
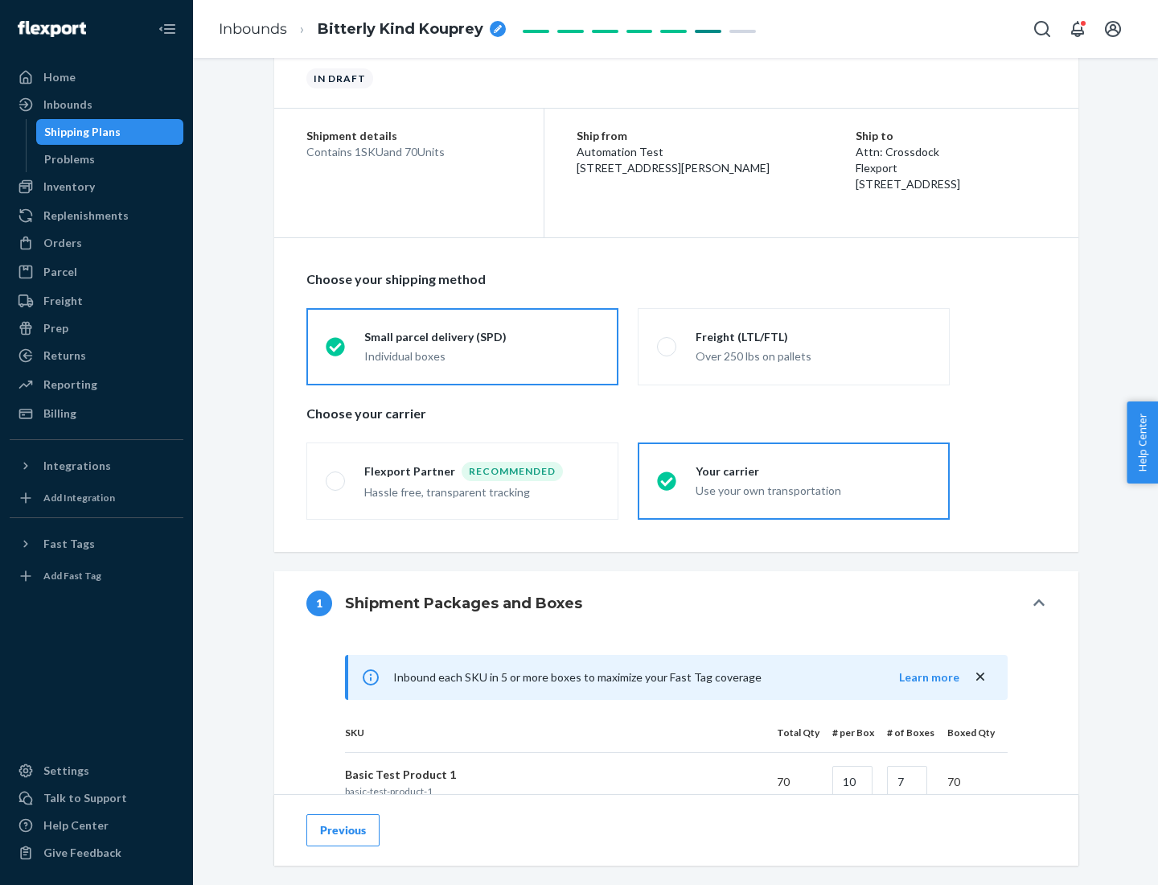
scroll to position [390, 0]
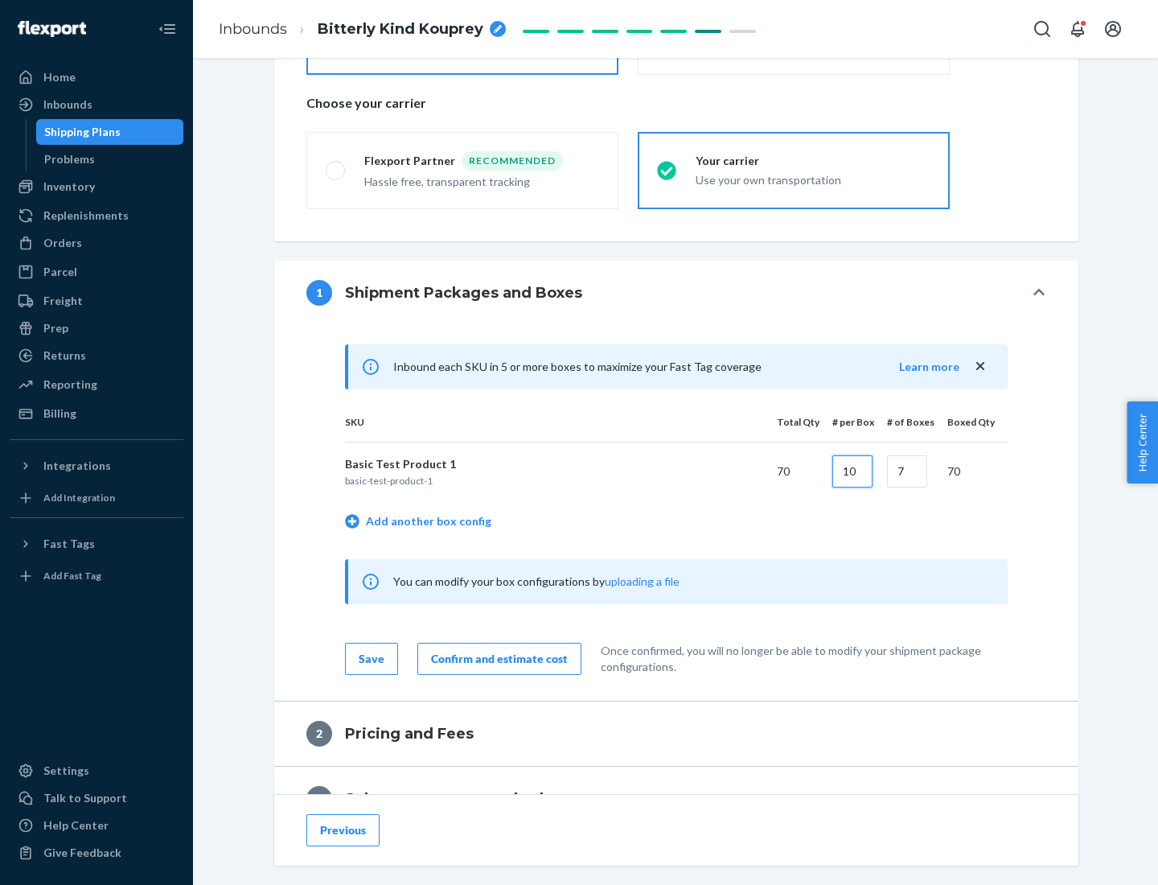
type input "10"
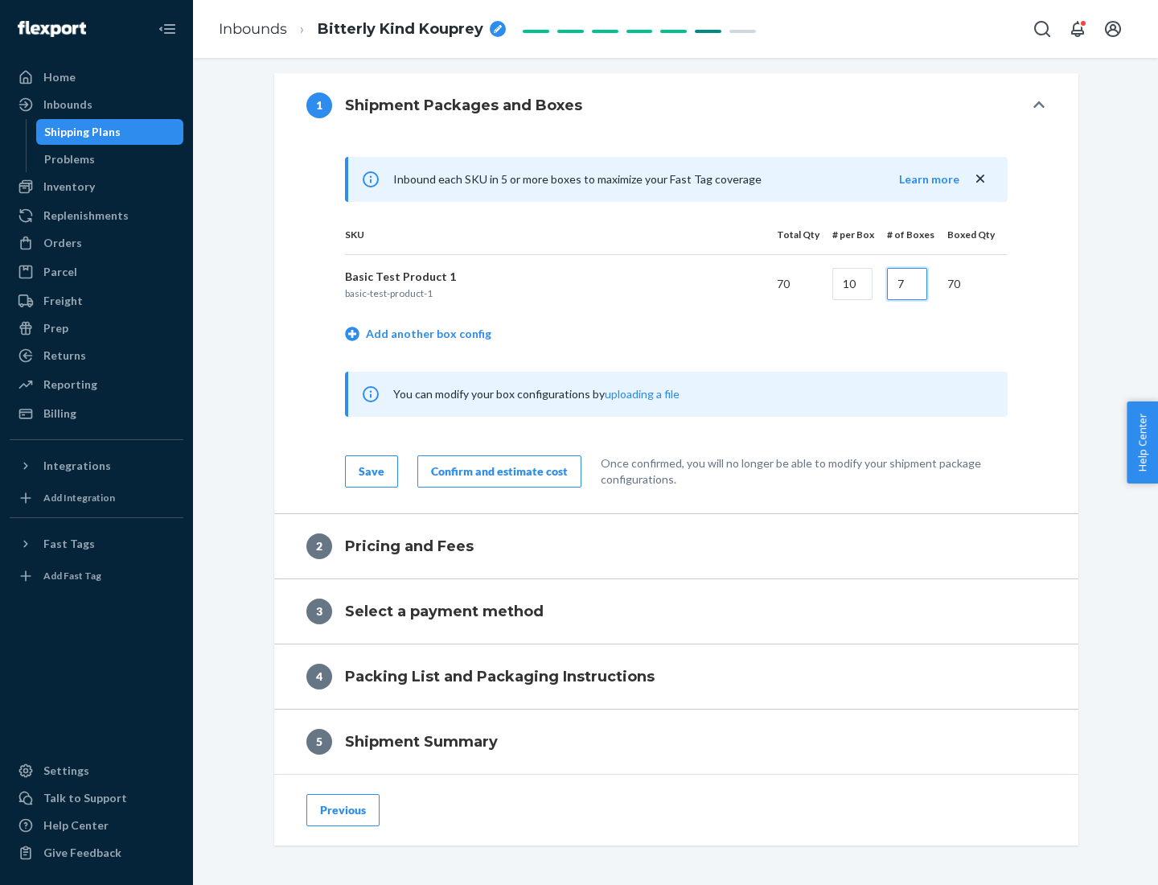
type input "7"
click at [496, 470] on div "Confirm and estimate cost" at bounding box center [499, 471] width 137 height 16
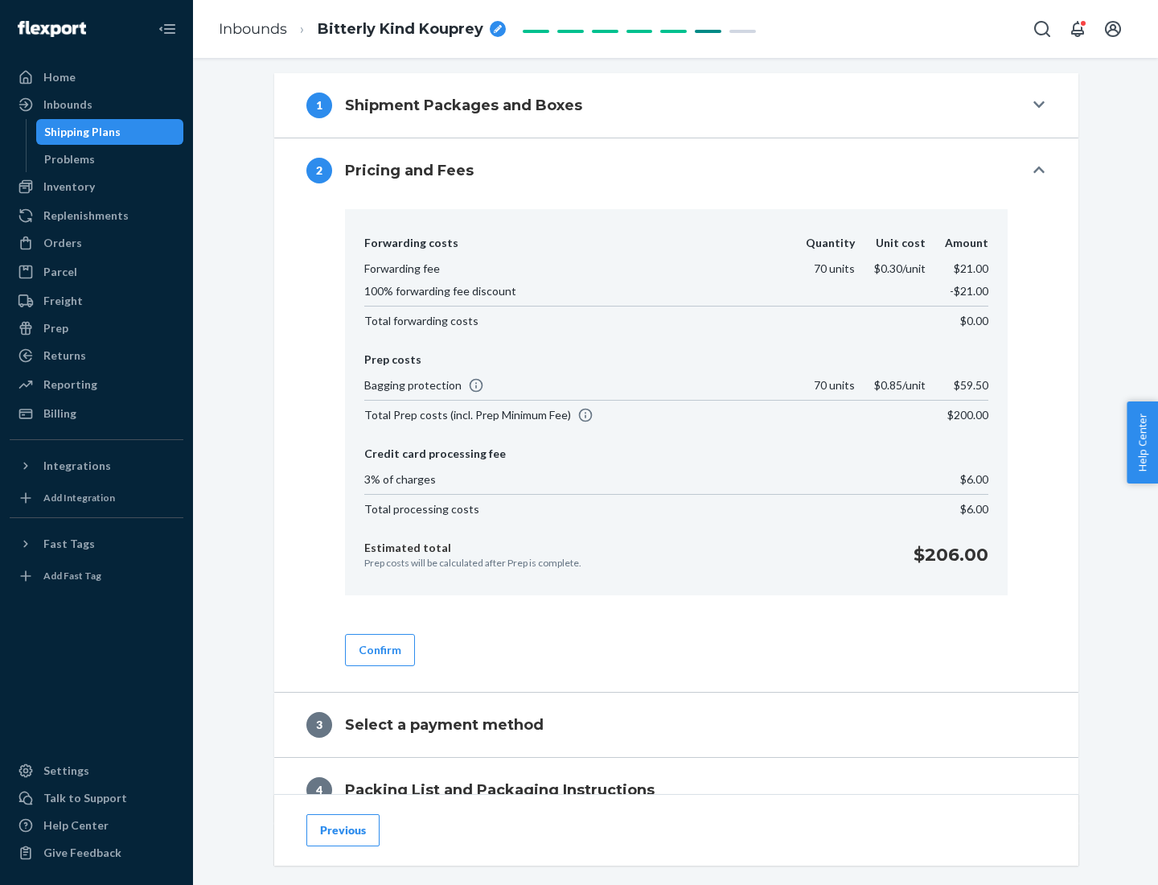
scroll to position [654, 0]
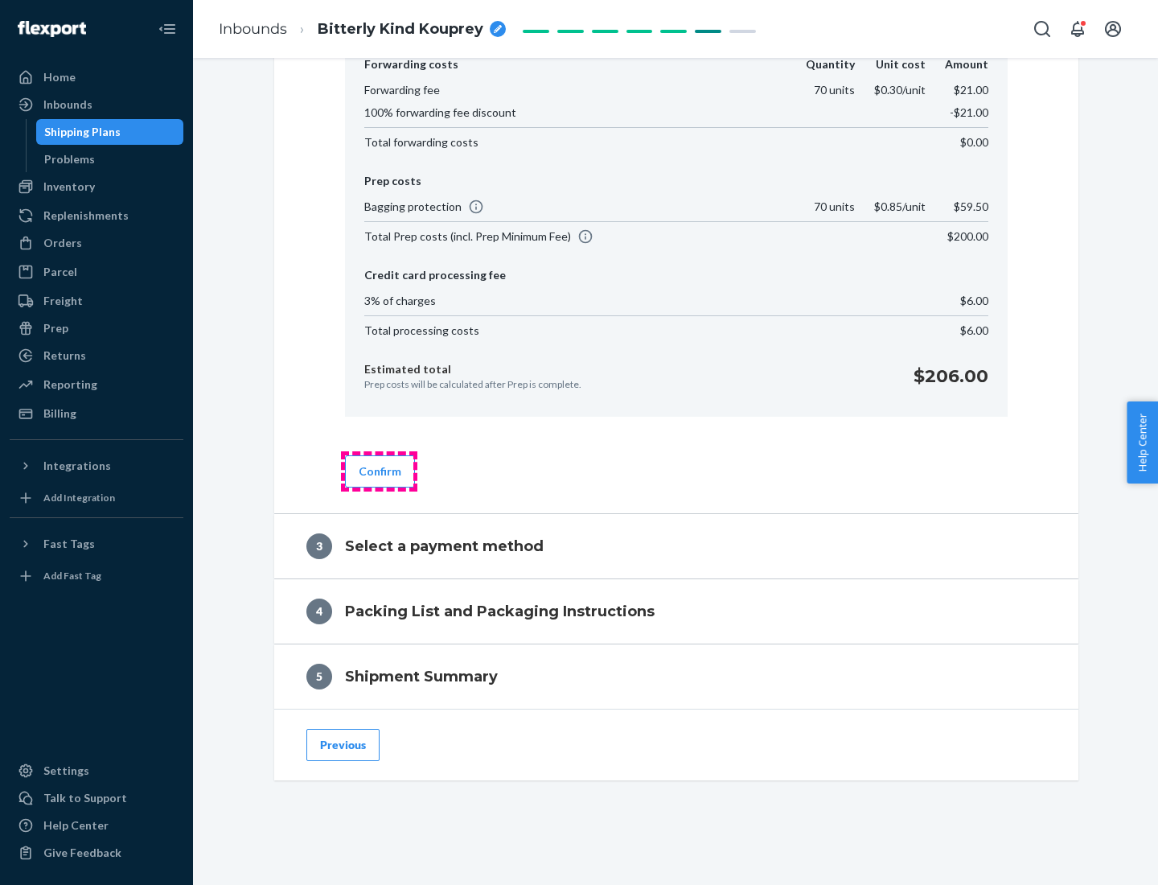
click at [379, 470] on button "Confirm" at bounding box center [380, 471] width 70 height 32
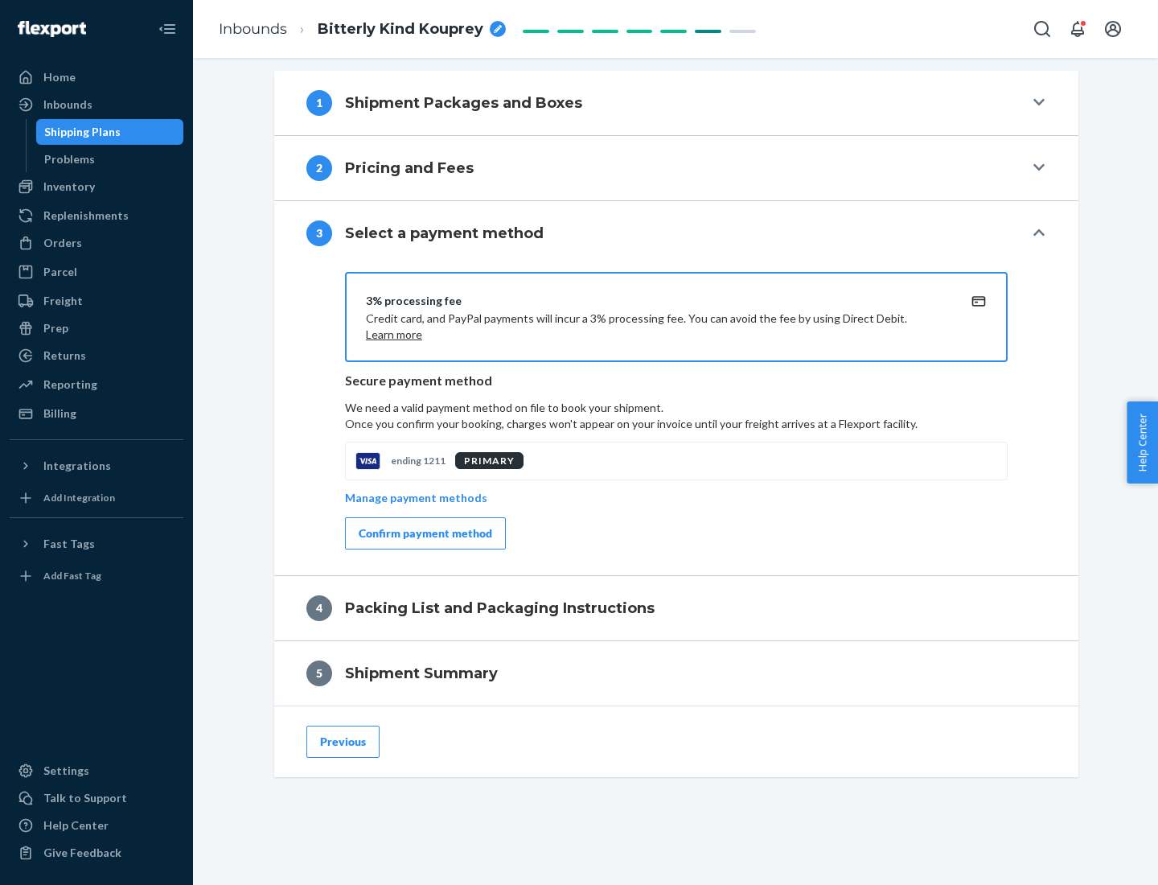
scroll to position [580, 0]
click at [424, 533] on div "Confirm payment method" at bounding box center [425, 533] width 133 height 16
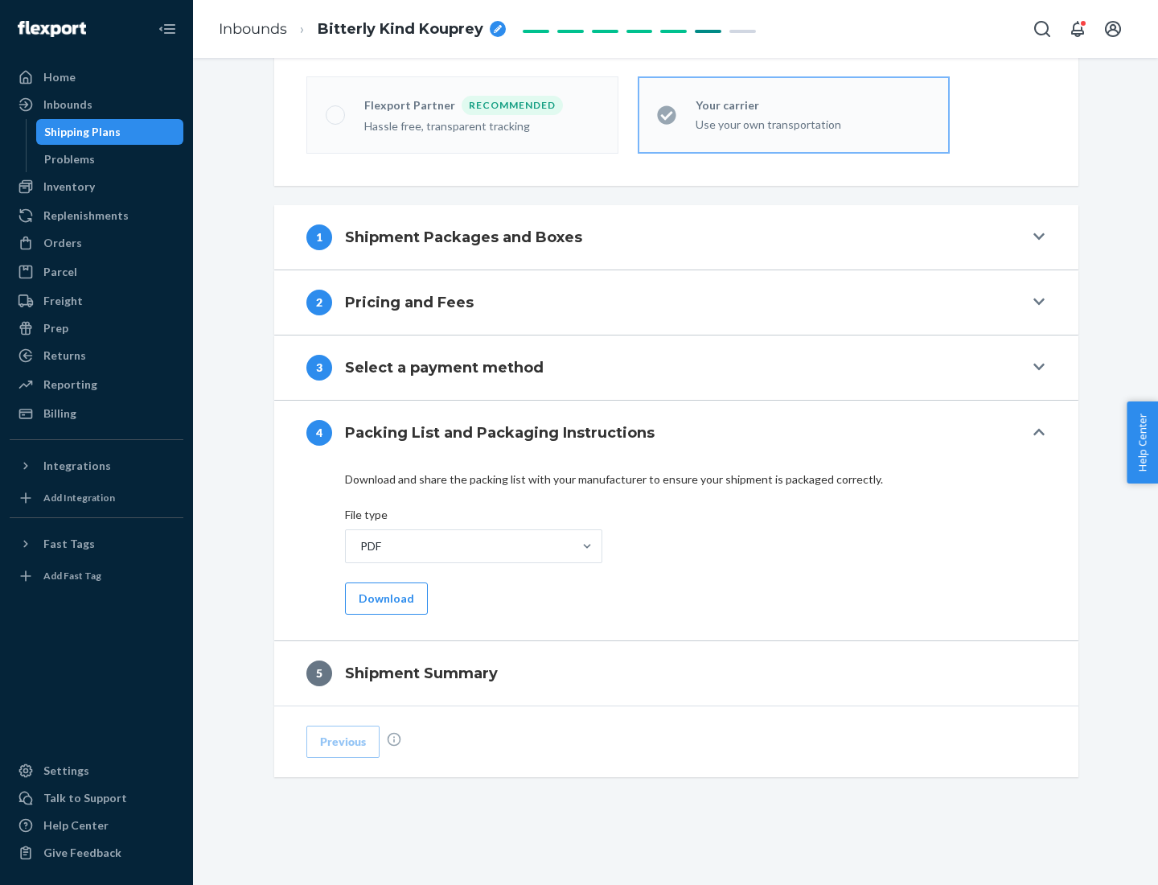
scroll to position [445, 0]
click at [384, 597] on button "Download" at bounding box center [386, 598] width 83 height 32
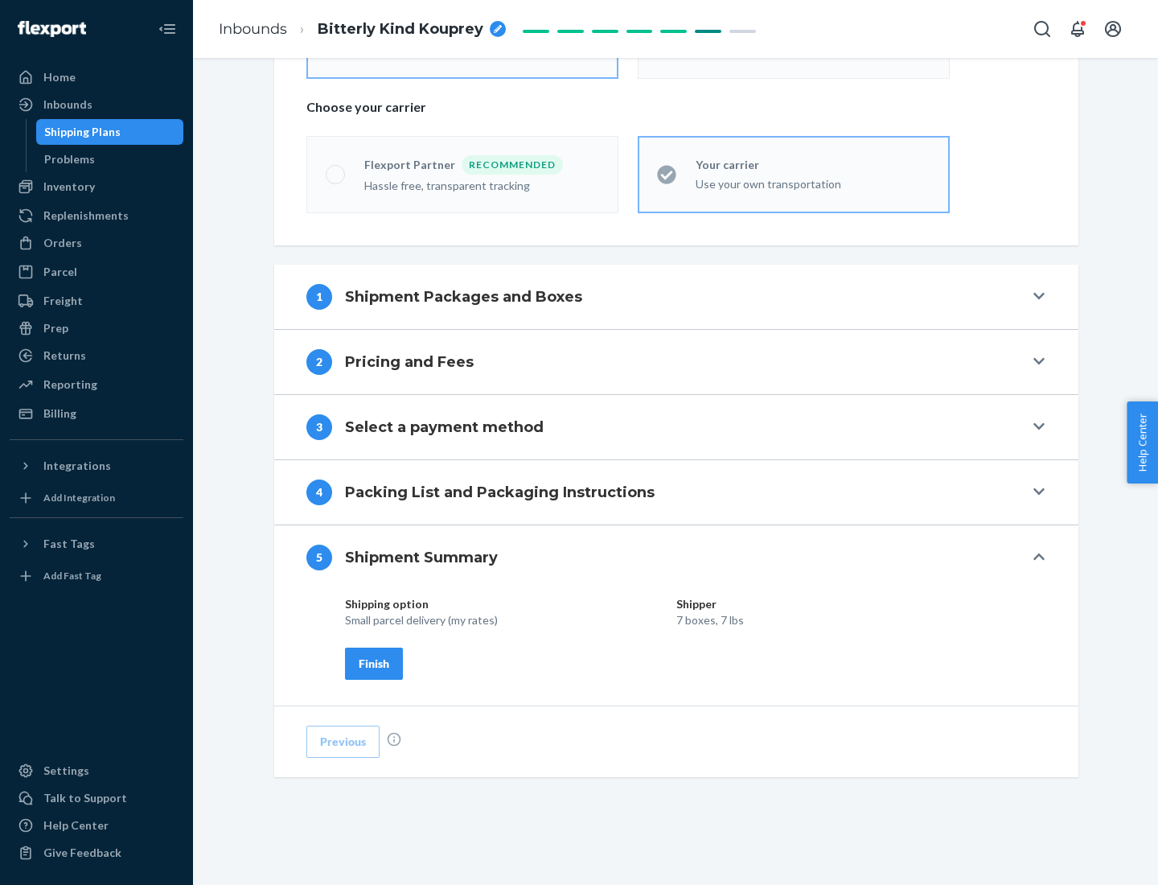
scroll to position [386, 0]
